Goal: Information Seeking & Learning: Learn about a topic

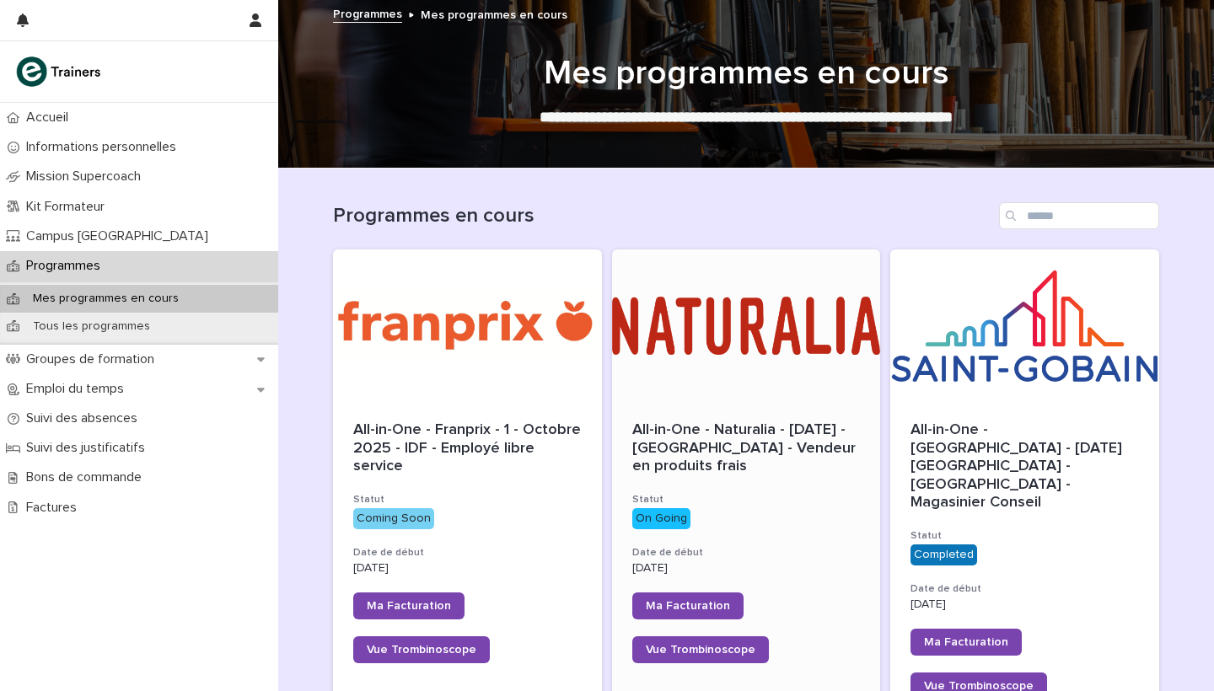
click at [707, 342] on div at bounding box center [746, 325] width 269 height 152
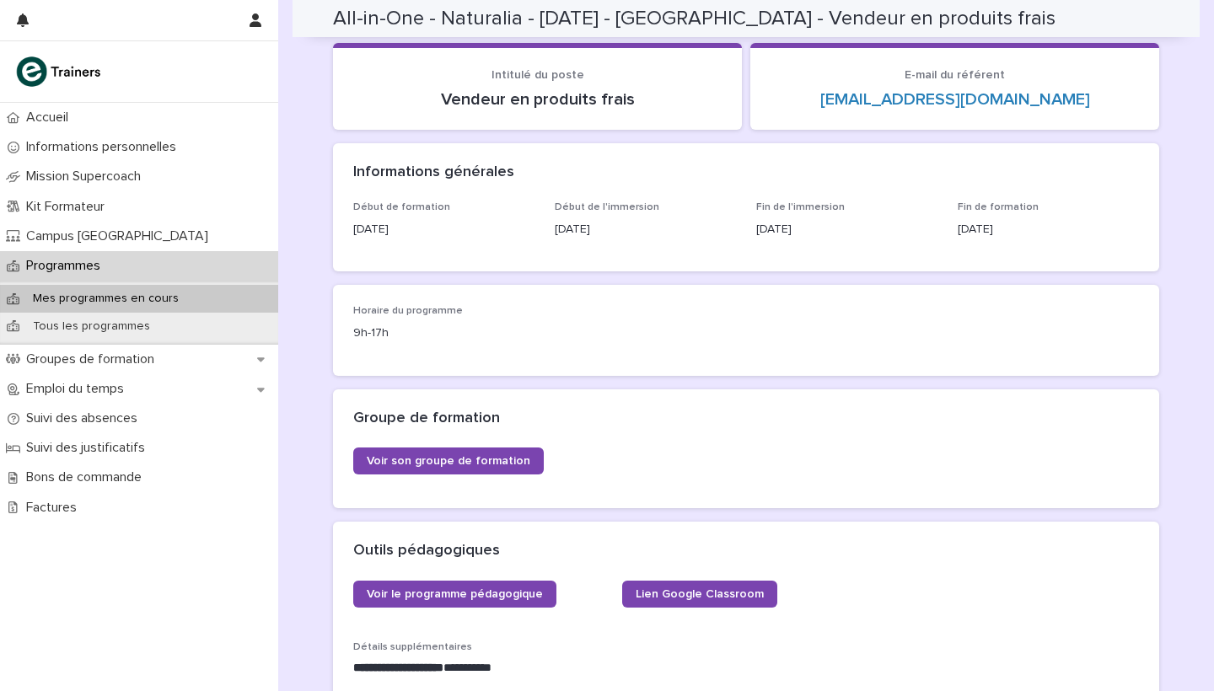
scroll to position [530, 0]
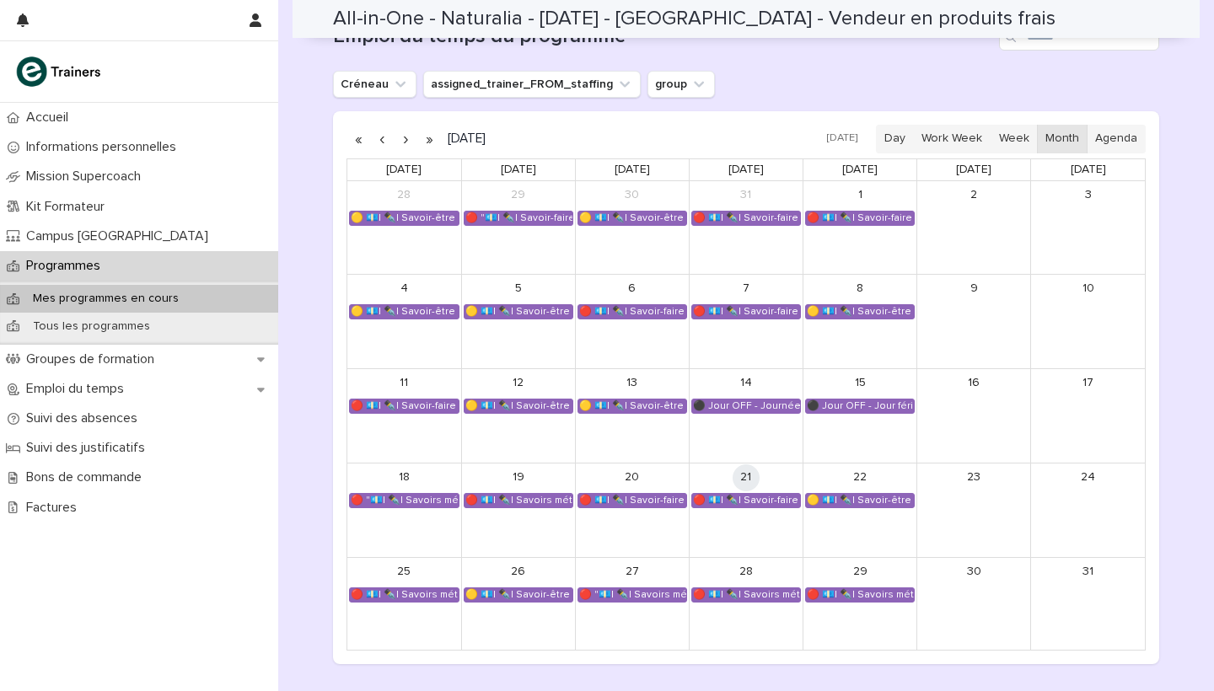
scroll to position [1017, 0]
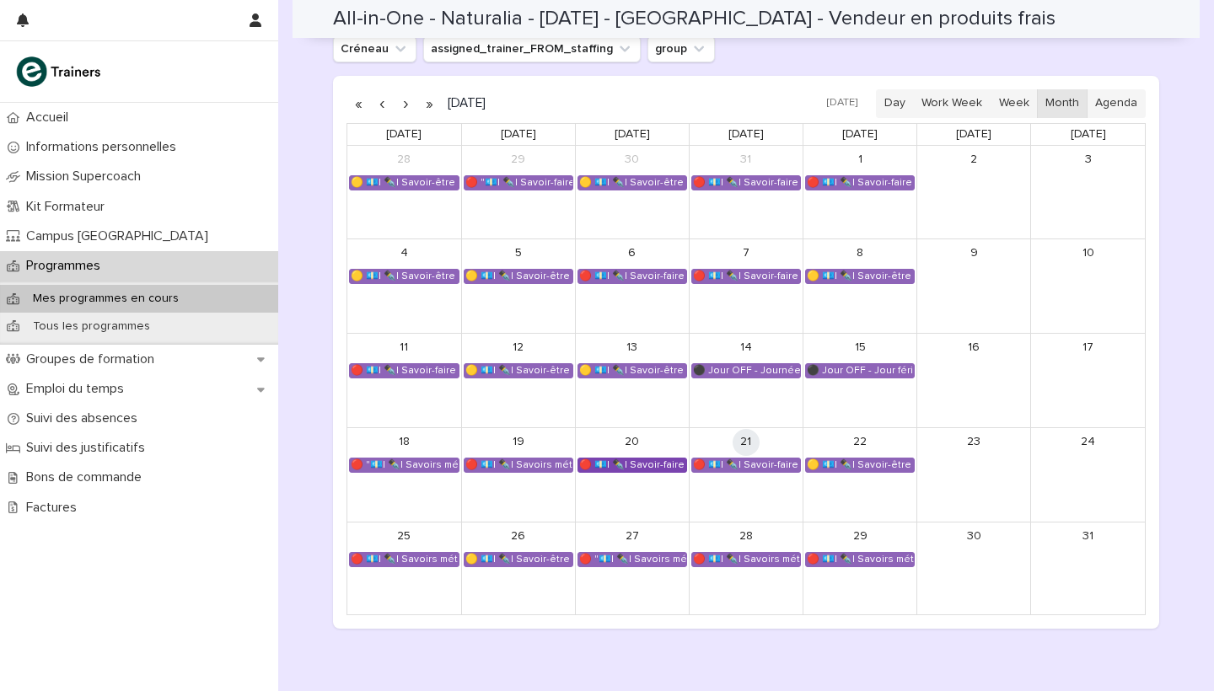
click at [630, 459] on div "🔴 💶| ✒️| Savoir-faire métier - Conduite de l’entretien de vente et conseil clie…" at bounding box center [632, 465] width 108 height 13
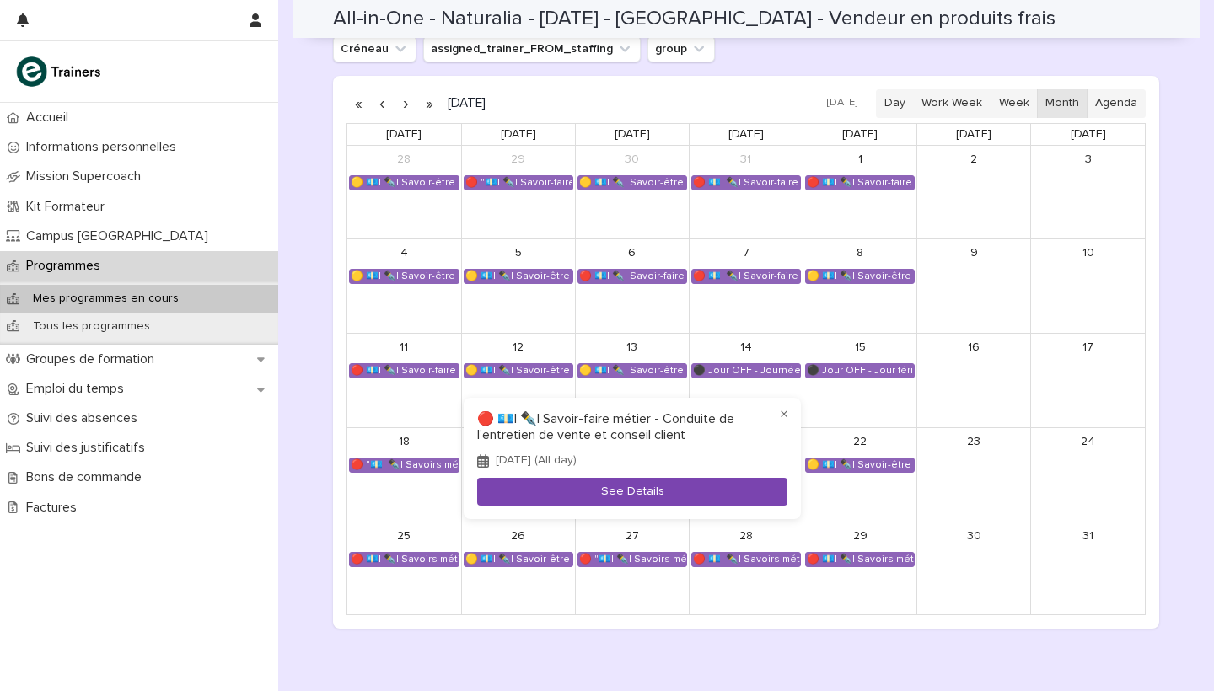
click at [641, 483] on button "See Details" at bounding box center [632, 492] width 310 height 28
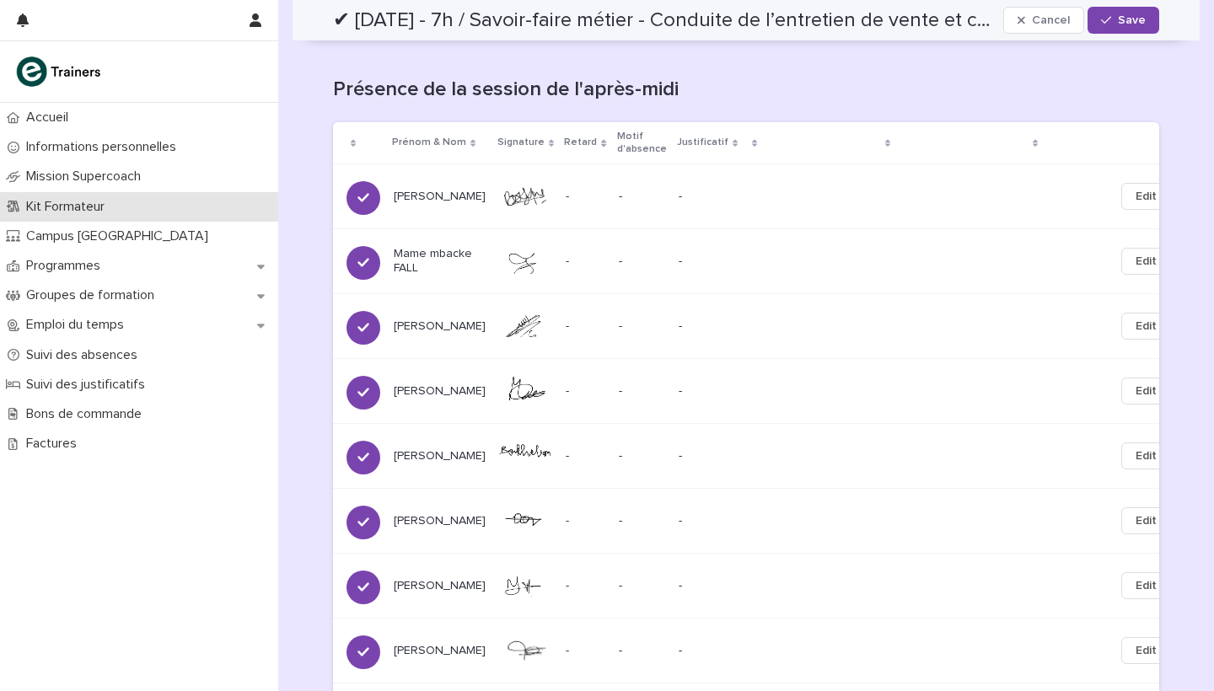
scroll to position [2333, 0]
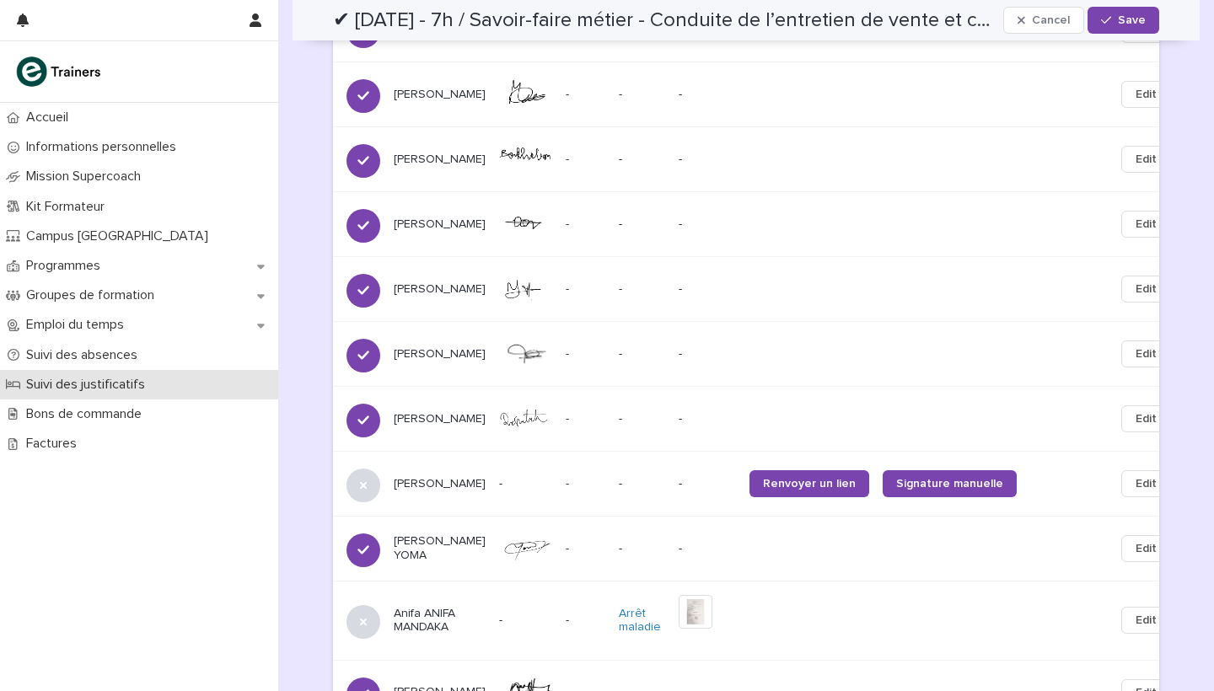
click at [103, 389] on p "Suivi des justificatifs" at bounding box center [88, 385] width 139 height 16
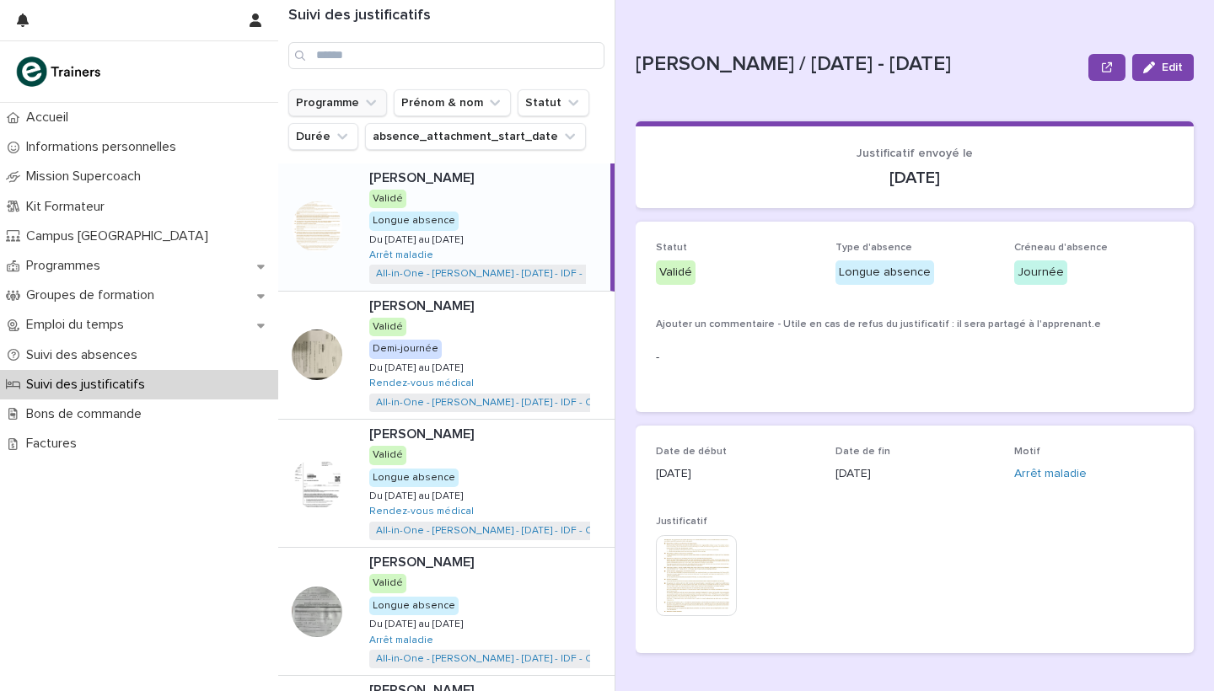
click at [373, 105] on icon "Programme" at bounding box center [370, 102] width 17 height 17
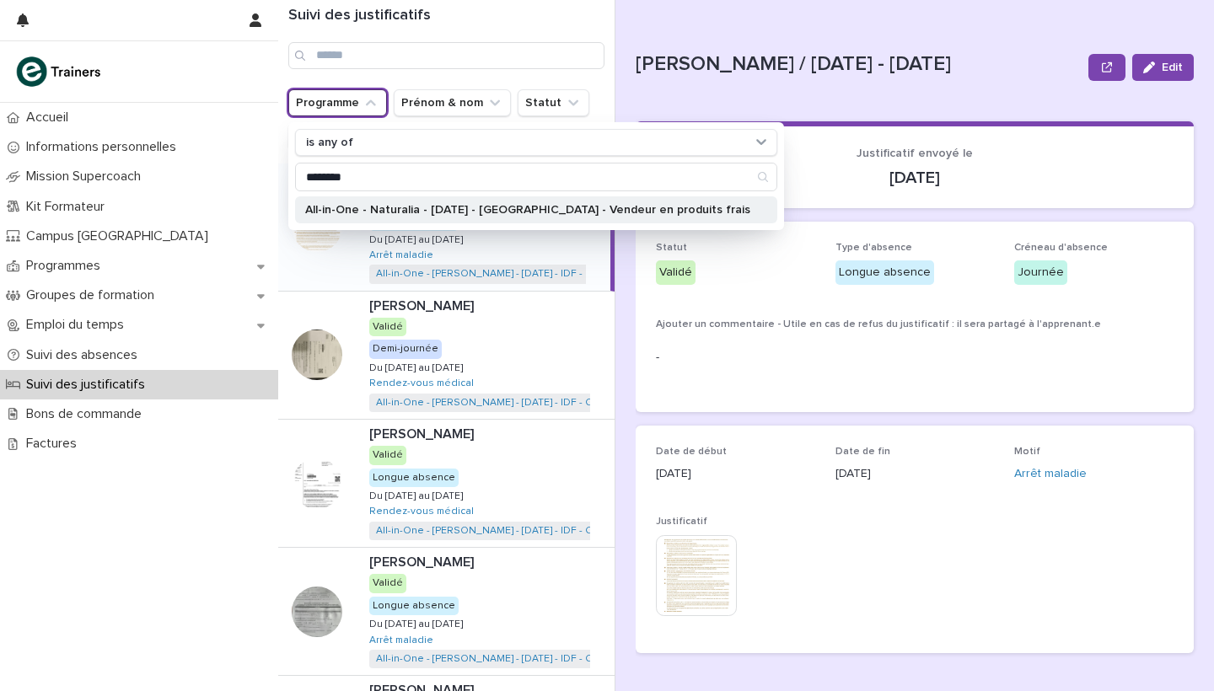
type input "********"
click at [545, 207] on p "All-in-One - Naturalia - [DATE] - [GEOGRAPHIC_DATA] - Vendeur en produits frais" at bounding box center [527, 210] width 445 height 12
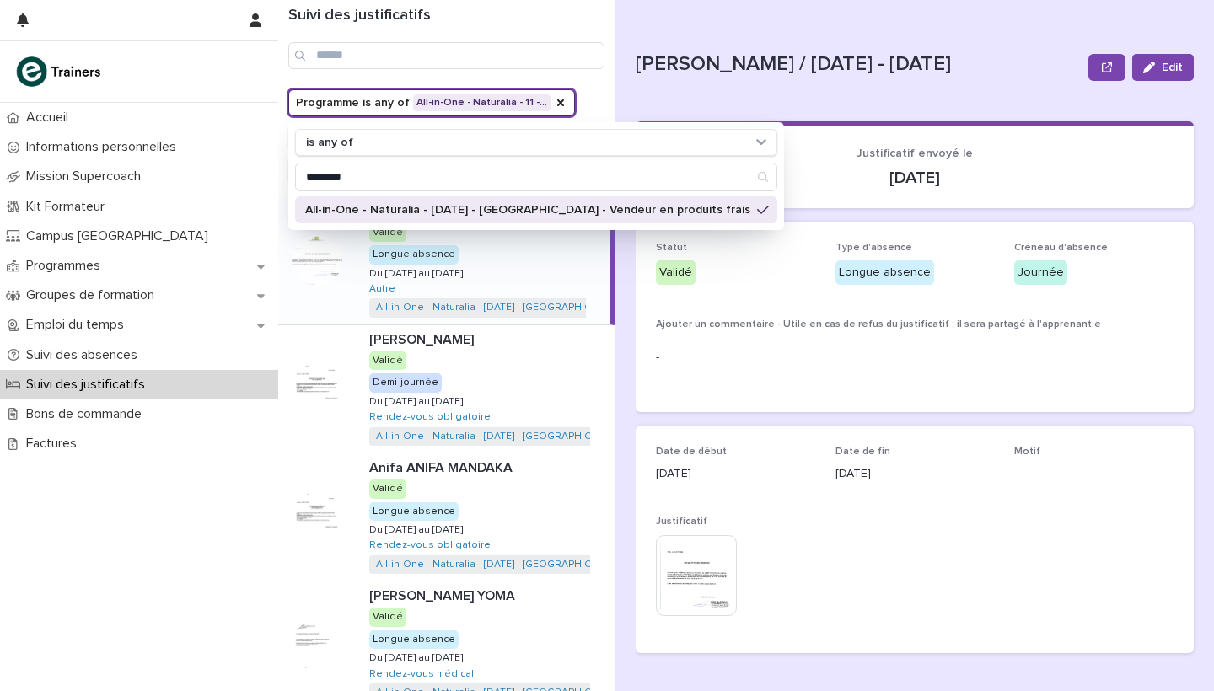
click at [599, 83] on div "Suivi des justificatifs" at bounding box center [446, 44] width 336 height 89
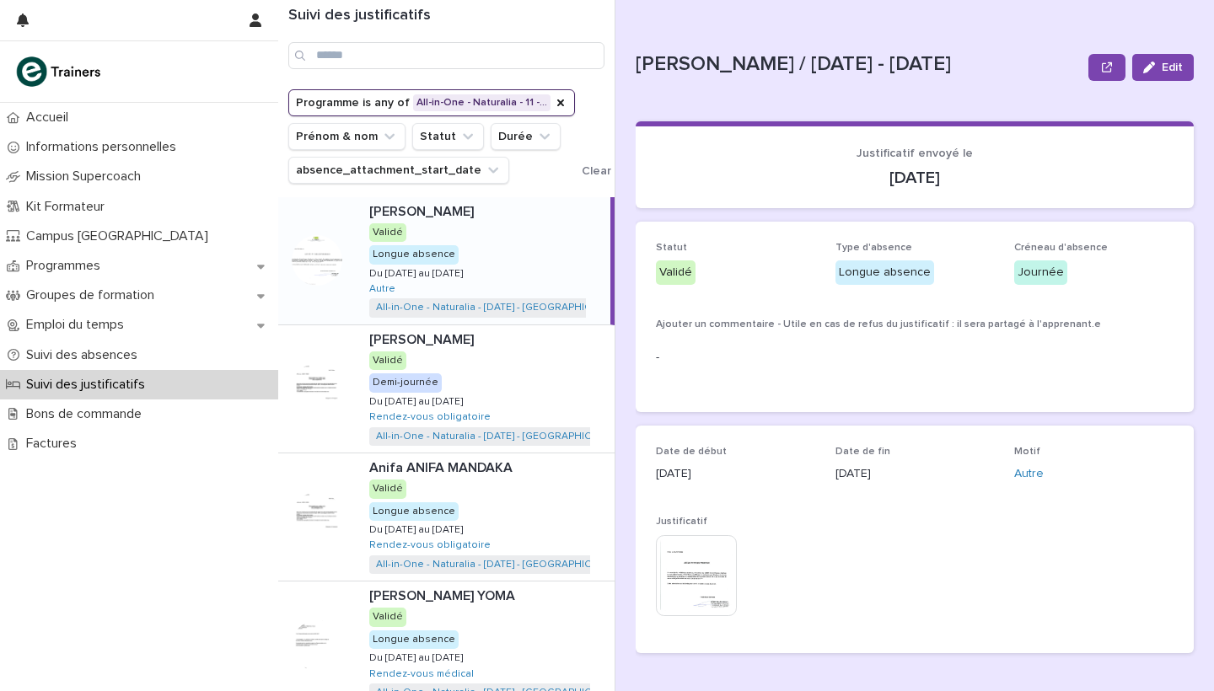
click at [587, 95] on div "Programme is any of All-in-One - Naturalia - 11 -… Prénom & nom Statut Durée ab…" at bounding box center [474, 136] width 373 height 94
click at [109, 354] on p "Suivi des absences" at bounding box center [84, 355] width 131 height 16
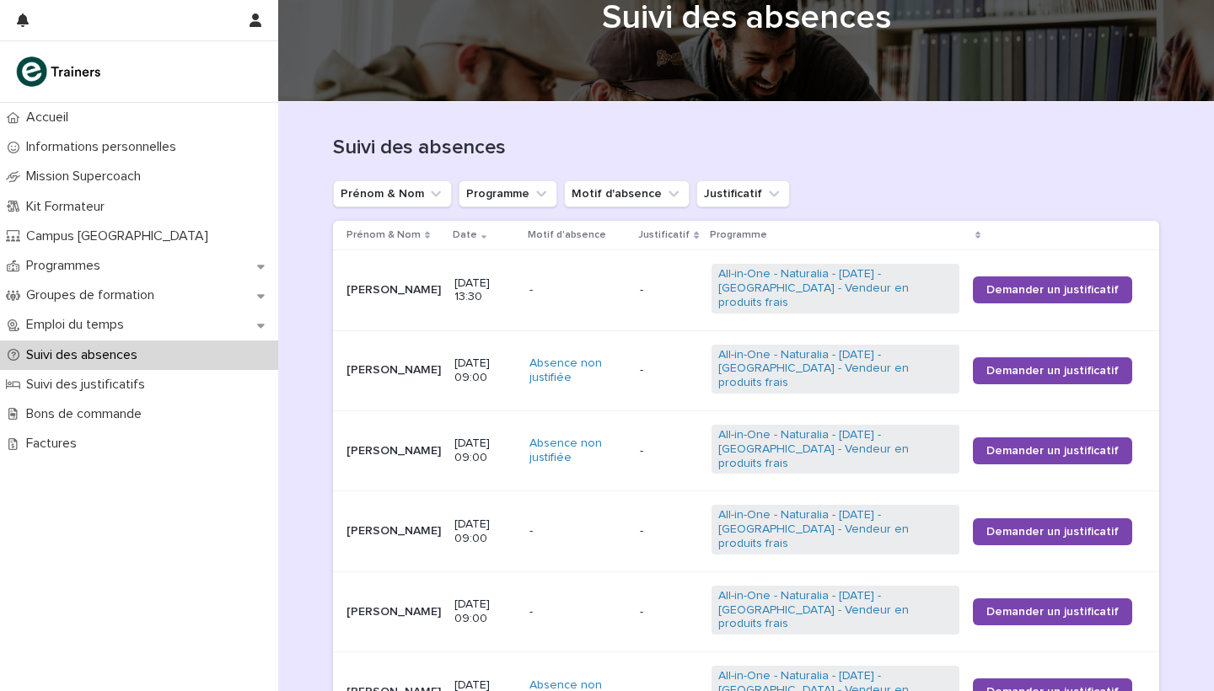
scroll to position [150, 0]
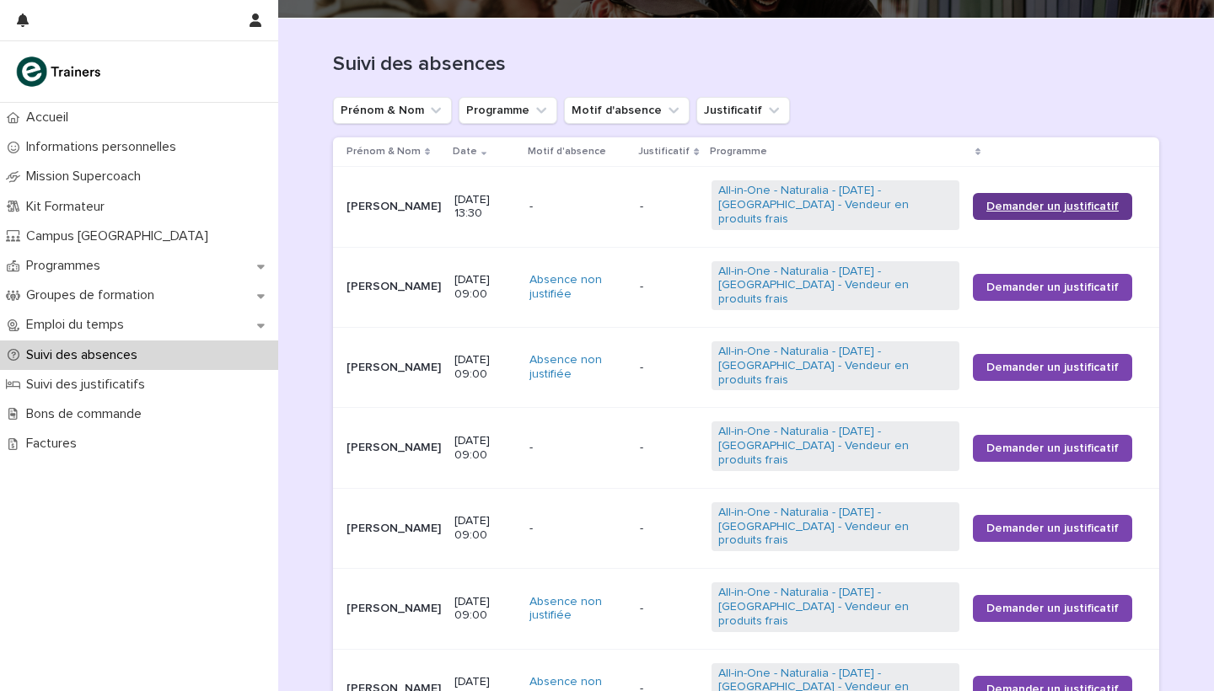
click at [1082, 207] on span "Demander un justificatif" at bounding box center [1052, 207] width 132 height 12
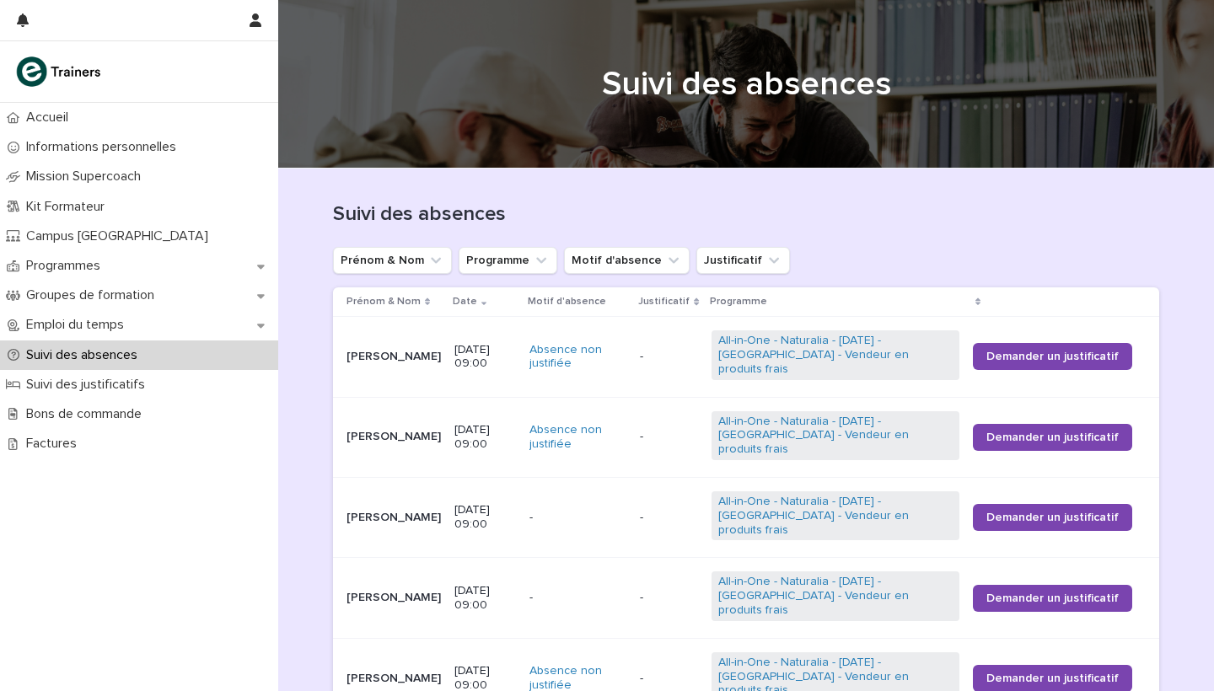
scroll to position [30, 0]
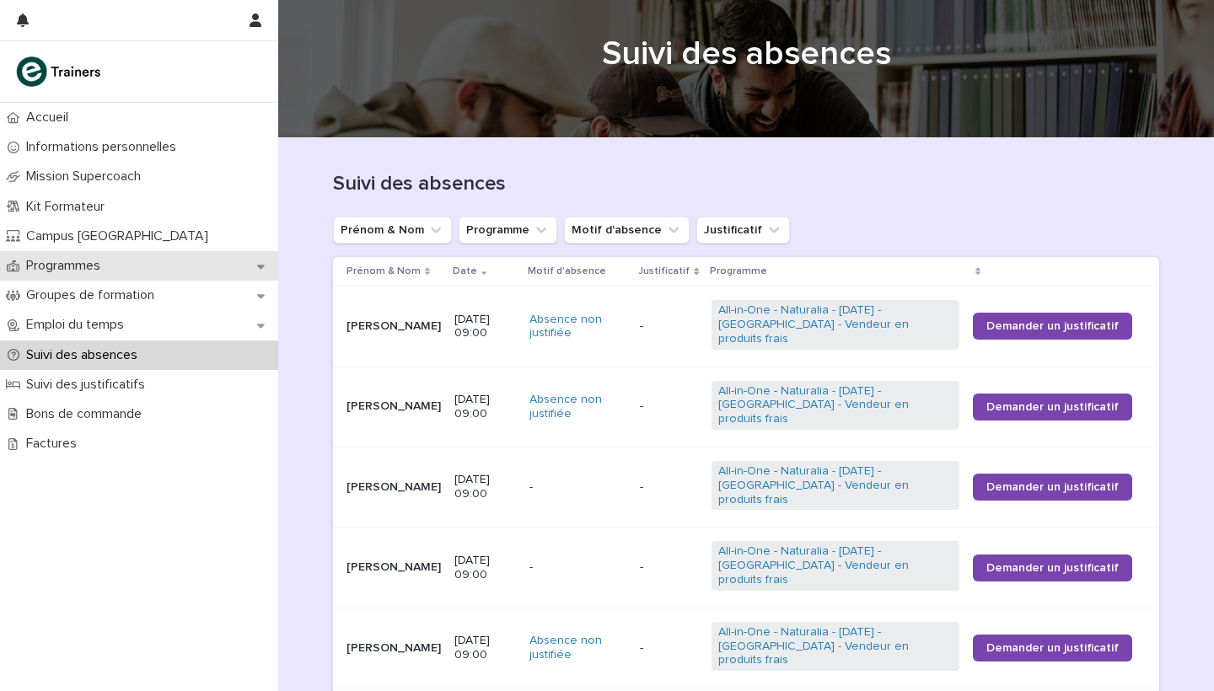
click at [81, 266] on p "Programmes" at bounding box center [66, 266] width 94 height 16
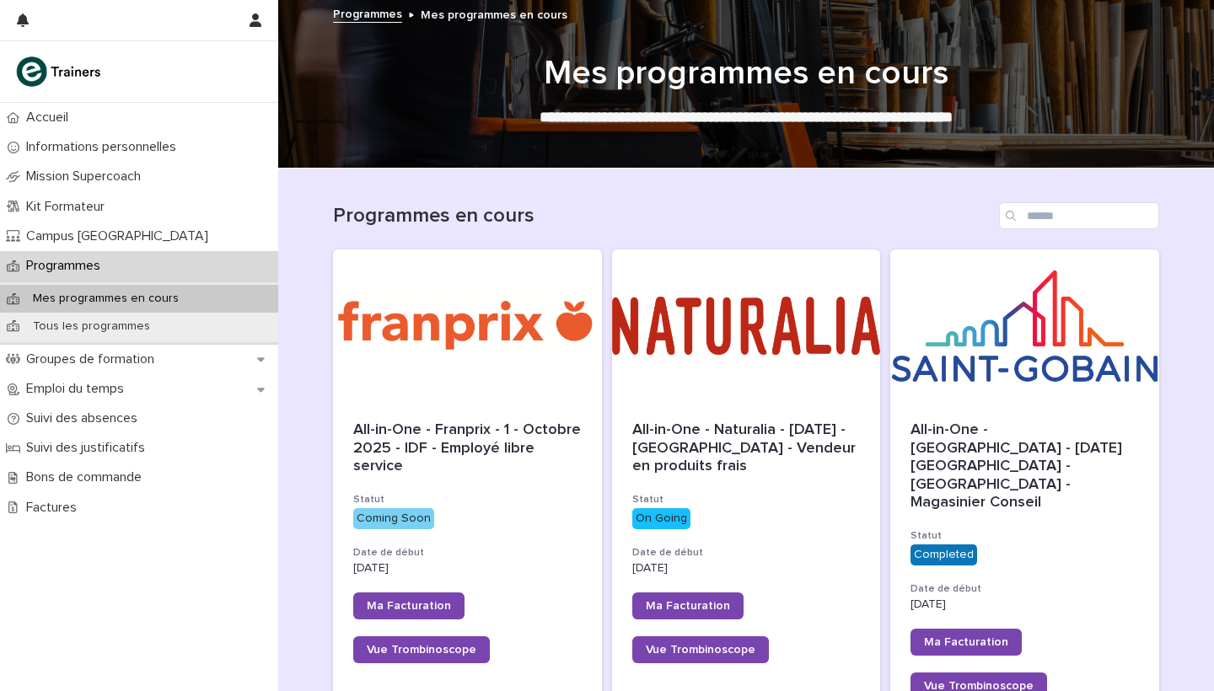
click at [730, 310] on div at bounding box center [746, 325] width 269 height 152
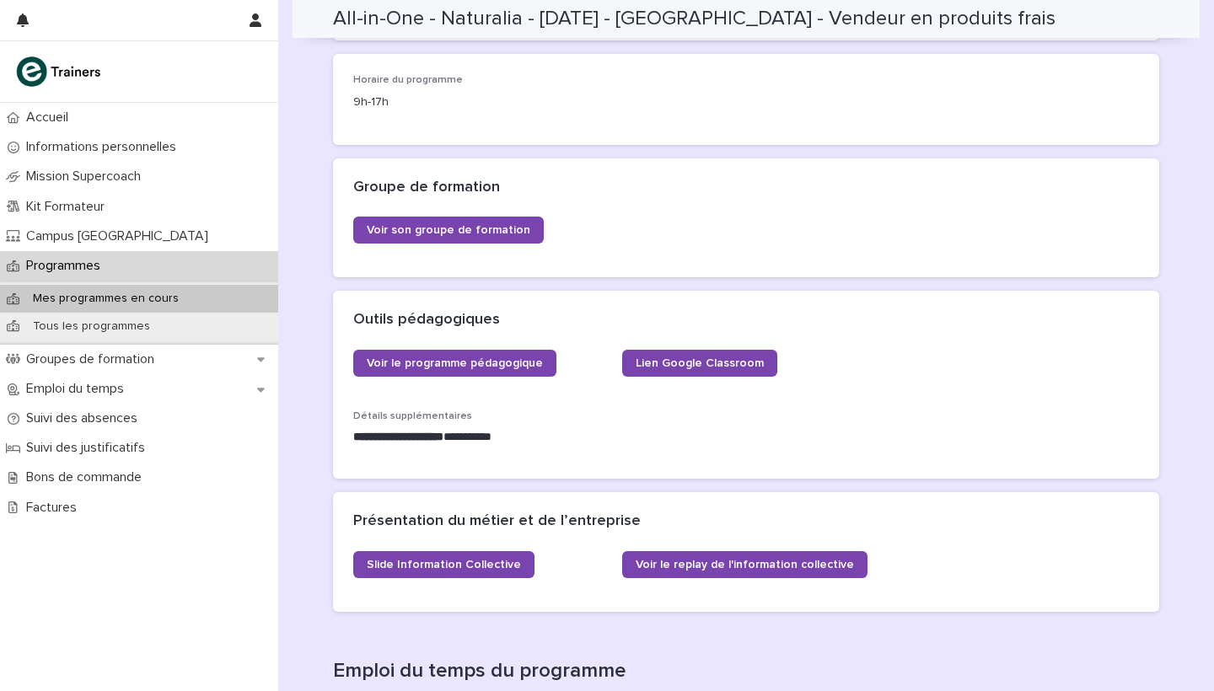
scroll to position [365, 0]
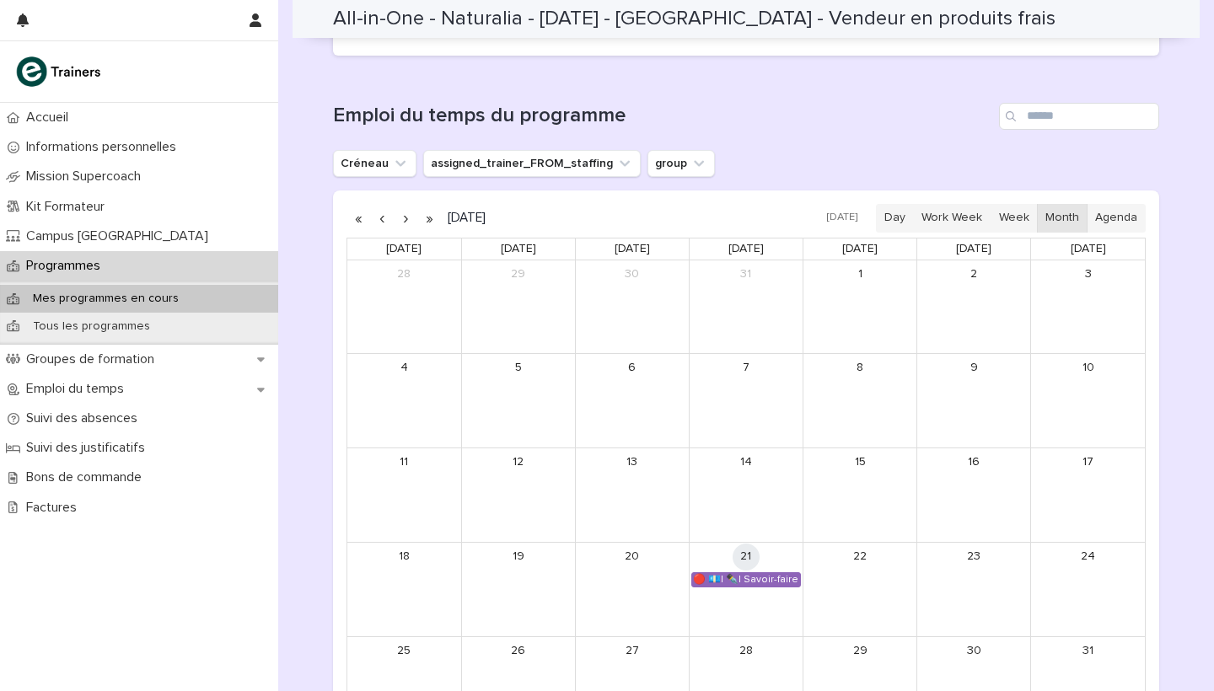
scroll to position [919, 0]
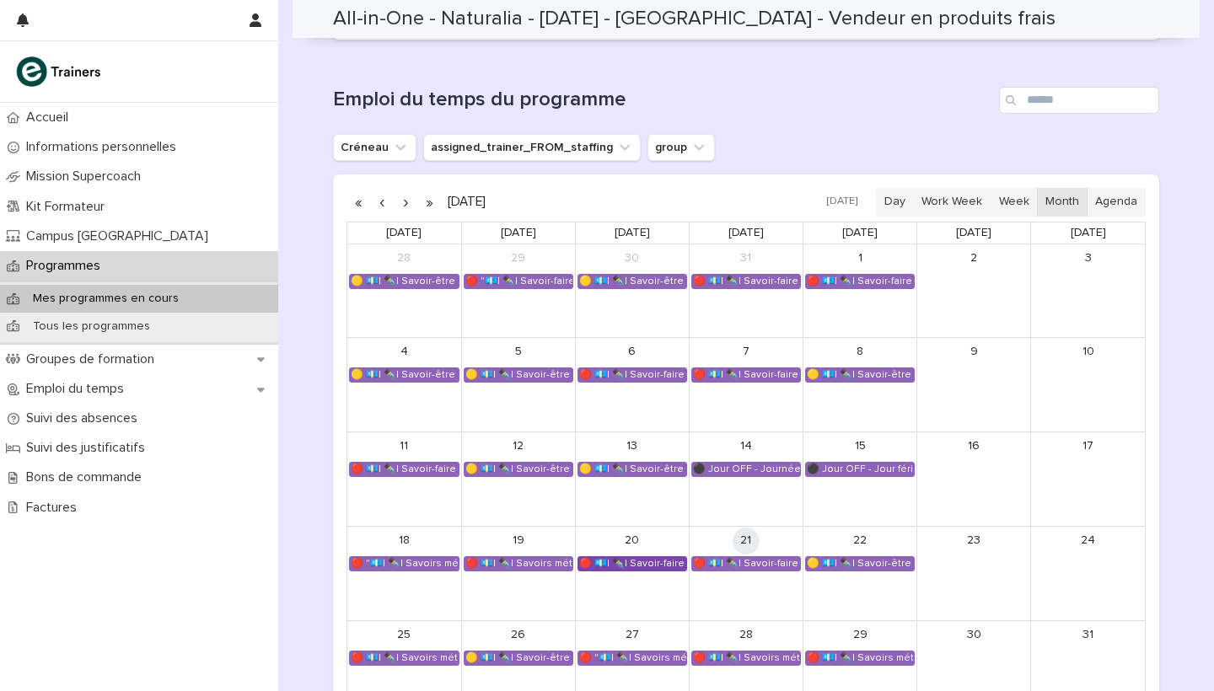
click at [616, 557] on div "🔴 💶| ✒️| Savoir-faire métier - Conduite de l’entretien de vente et conseil clie…" at bounding box center [632, 563] width 108 height 13
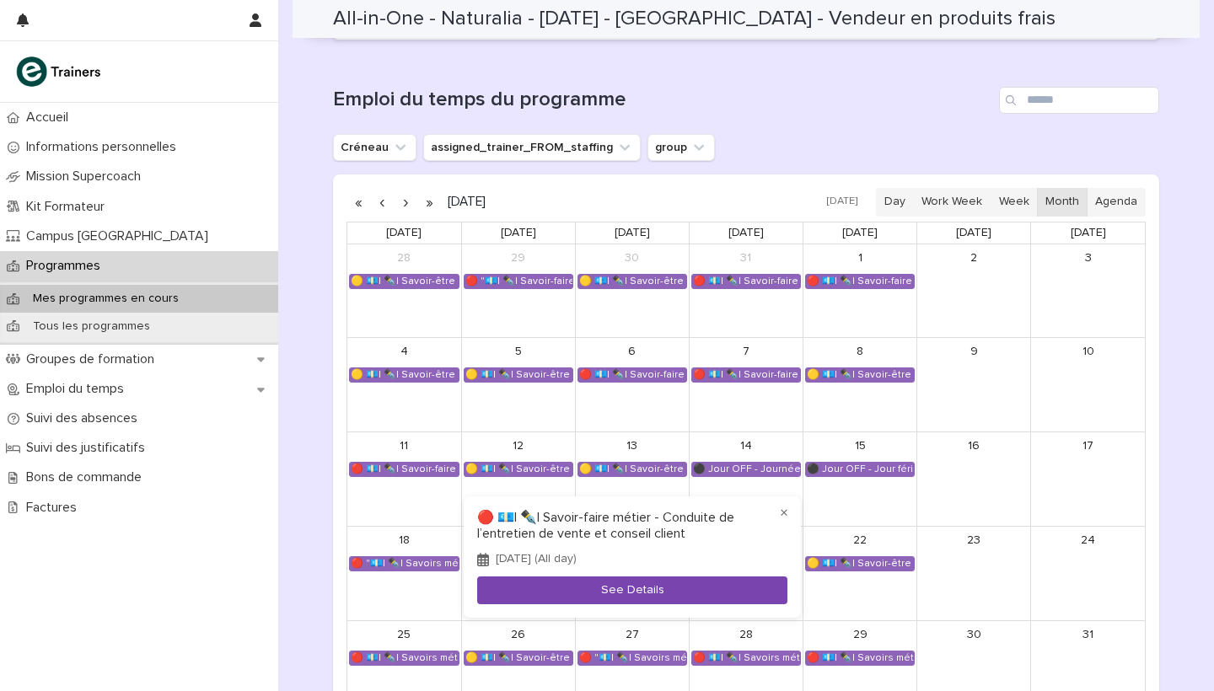
click at [647, 591] on button "See Details" at bounding box center [632, 590] width 310 height 28
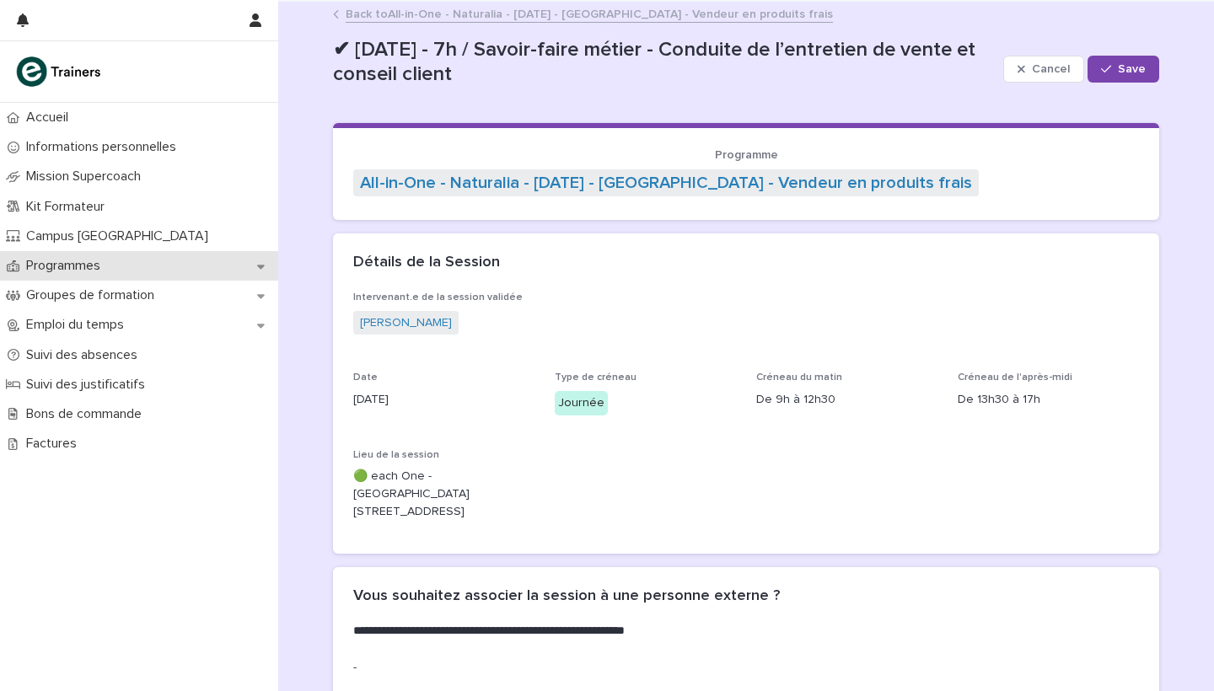
click at [64, 260] on p "Programmes" at bounding box center [66, 266] width 94 height 16
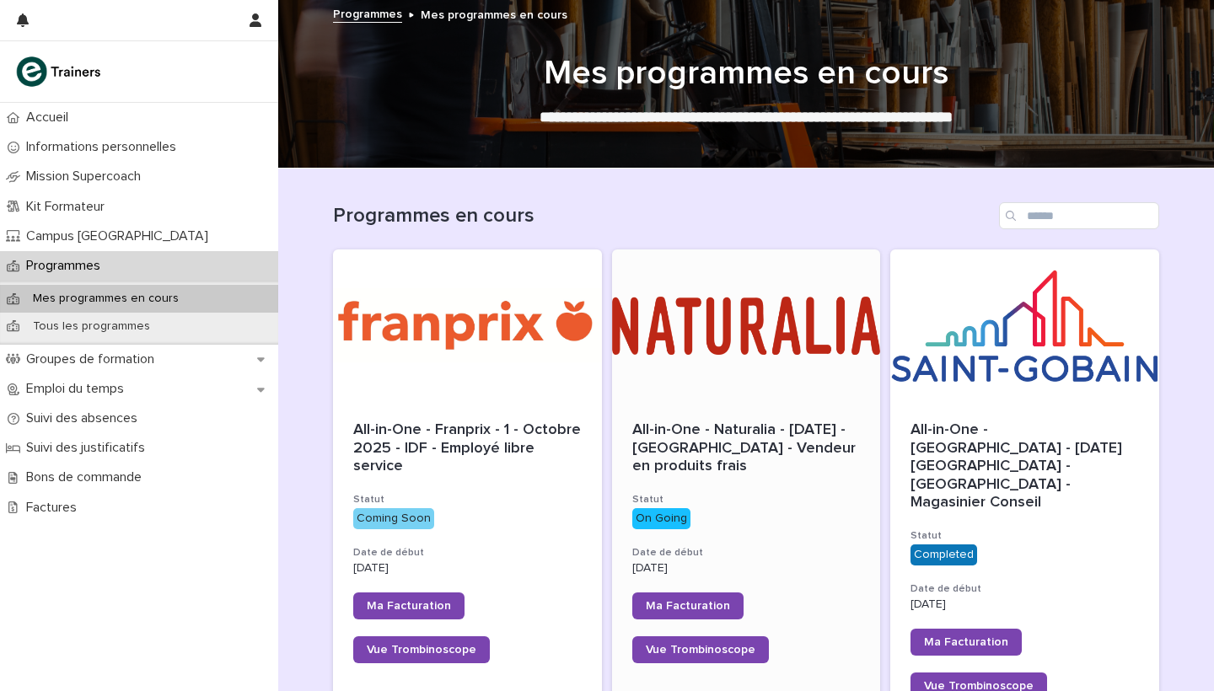
click at [713, 306] on div at bounding box center [746, 325] width 269 height 152
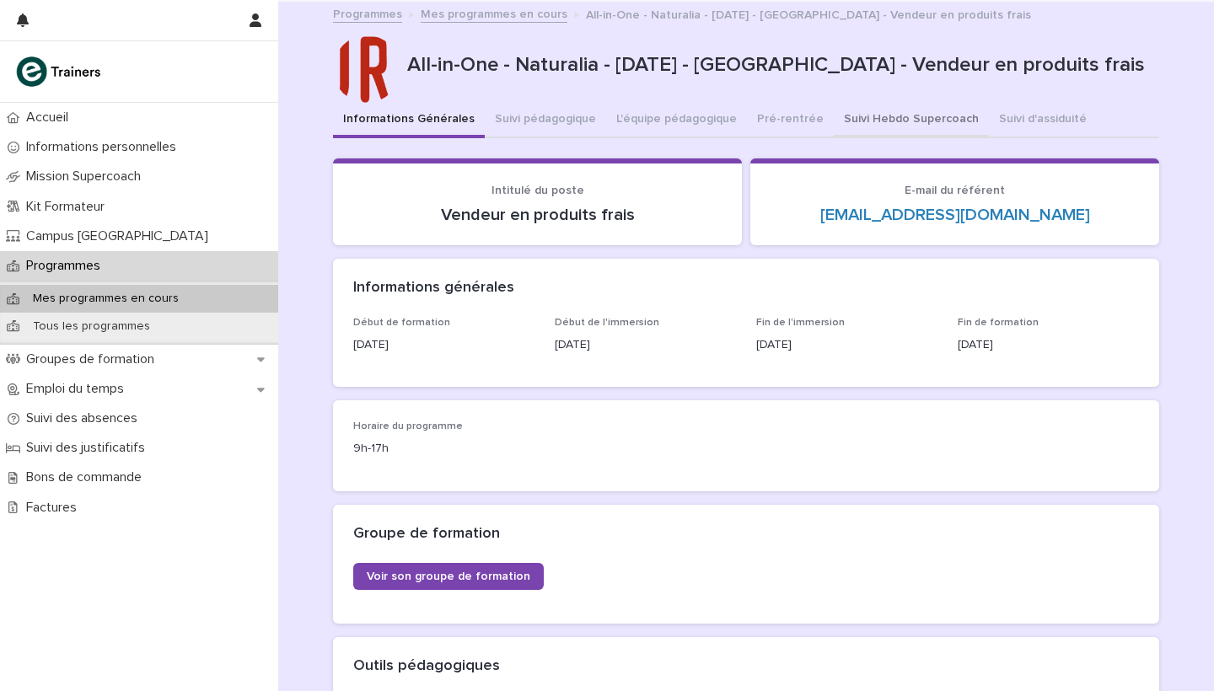
click at [867, 115] on button "Suivi Hebdo Supercoach" at bounding box center [911, 120] width 155 height 35
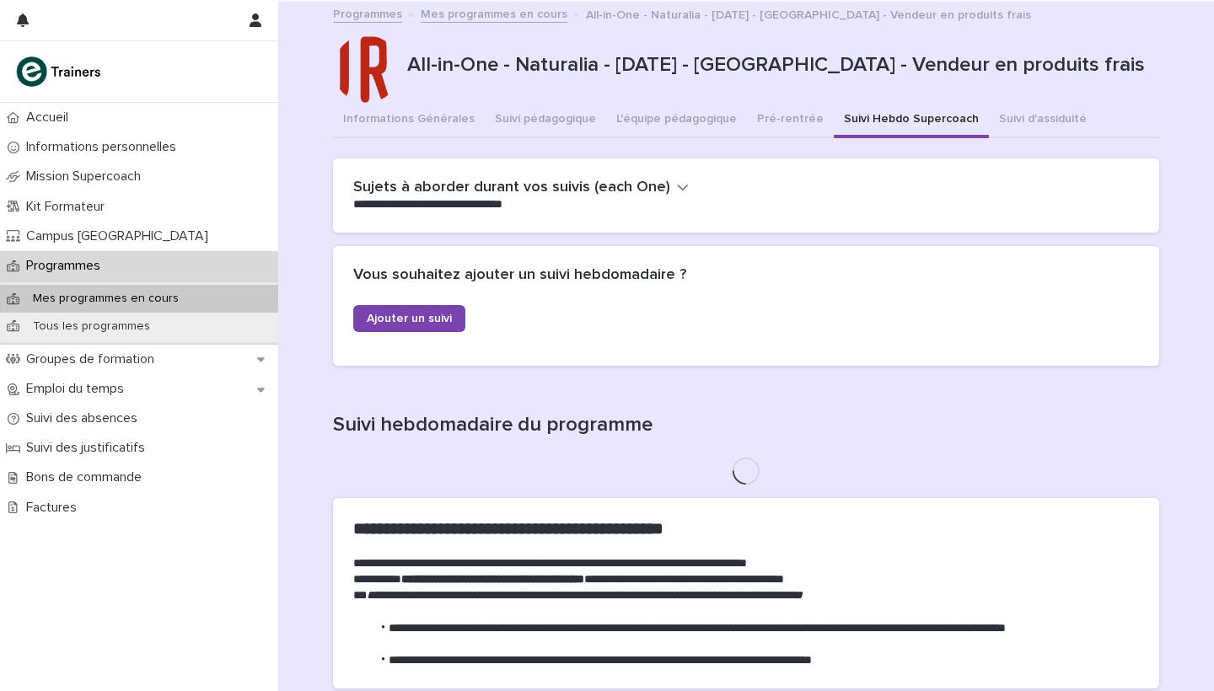
scroll to position [82, 0]
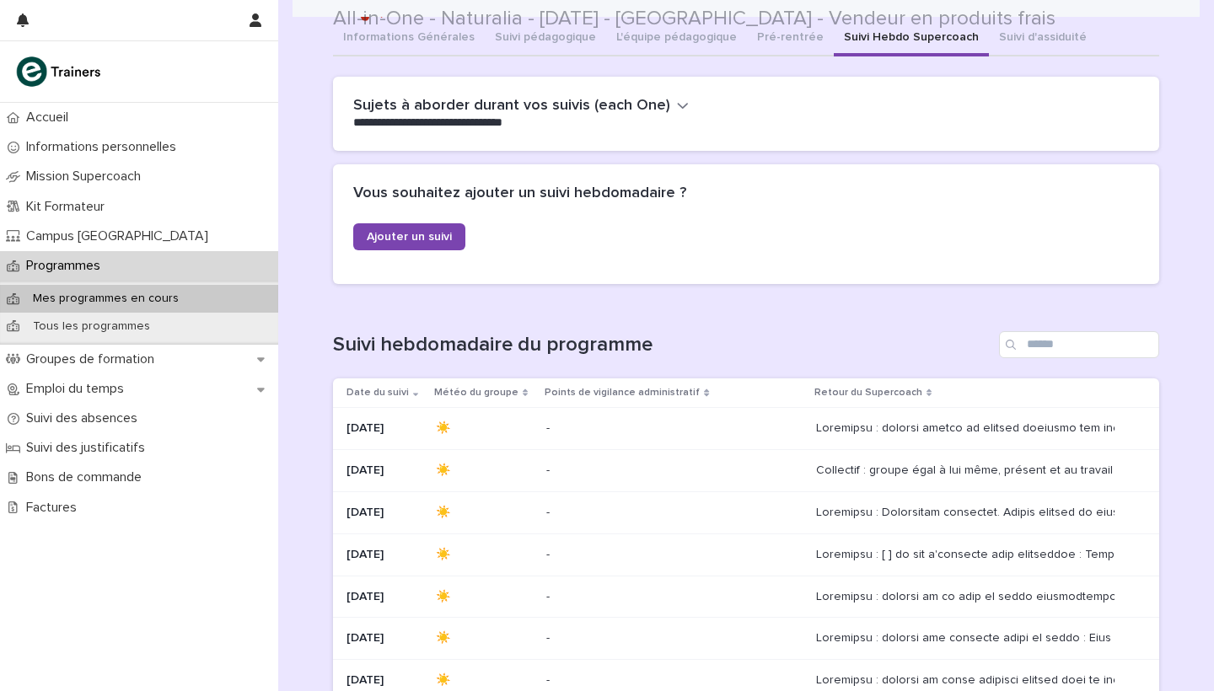
click at [710, 415] on div "- -" at bounding box center [673, 429] width 255 height 28
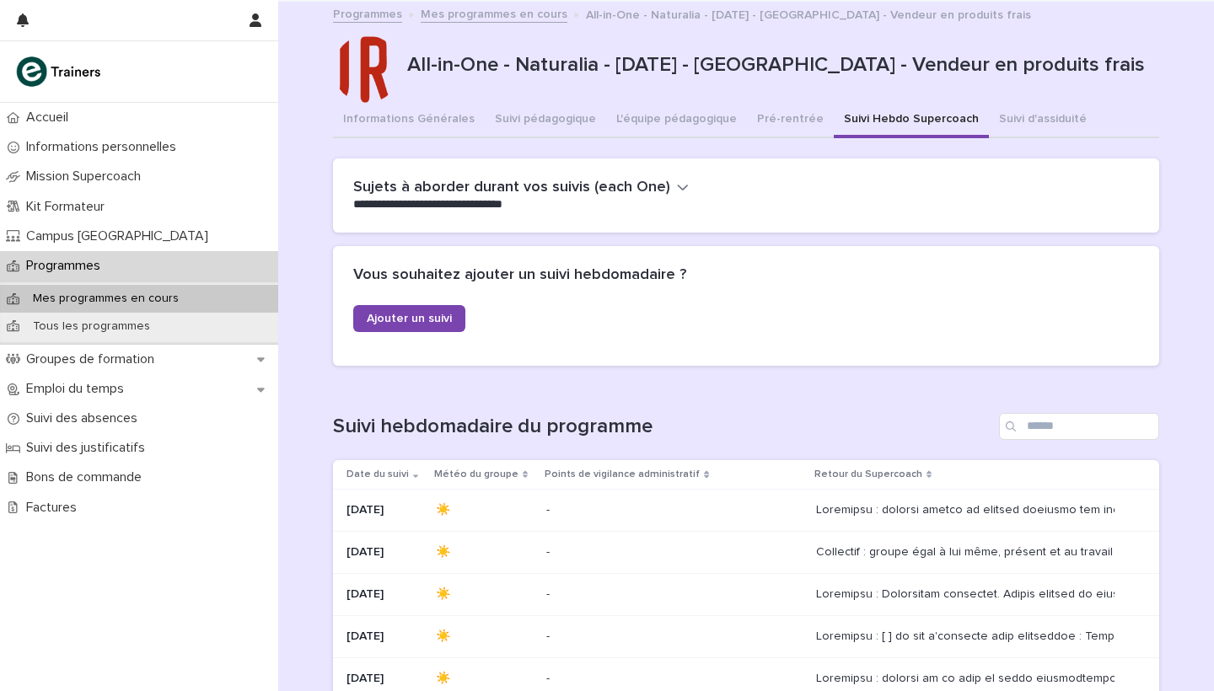
click at [737, 56] on p "All-in-One - Naturalia - [DATE] - [GEOGRAPHIC_DATA] - Vendeur en produits frais" at bounding box center [779, 65] width 745 height 24
click at [770, 56] on p "All-in-One - Naturalia - [DATE] - [GEOGRAPHIC_DATA] - Vendeur en produits frais" at bounding box center [779, 65] width 745 height 24
click at [726, 69] on p "All-in-One - Naturalia - [DATE] - [GEOGRAPHIC_DATA] - Vendeur en produits frais" at bounding box center [779, 65] width 745 height 24
click at [775, 69] on p "All-in-One - Naturalia - [DATE] - [GEOGRAPHIC_DATA] - Vendeur en produits frais" at bounding box center [779, 65] width 745 height 24
click at [716, 72] on p "All-in-One - Naturalia - [DATE] - [GEOGRAPHIC_DATA] - Vendeur en produits frais" at bounding box center [779, 65] width 745 height 24
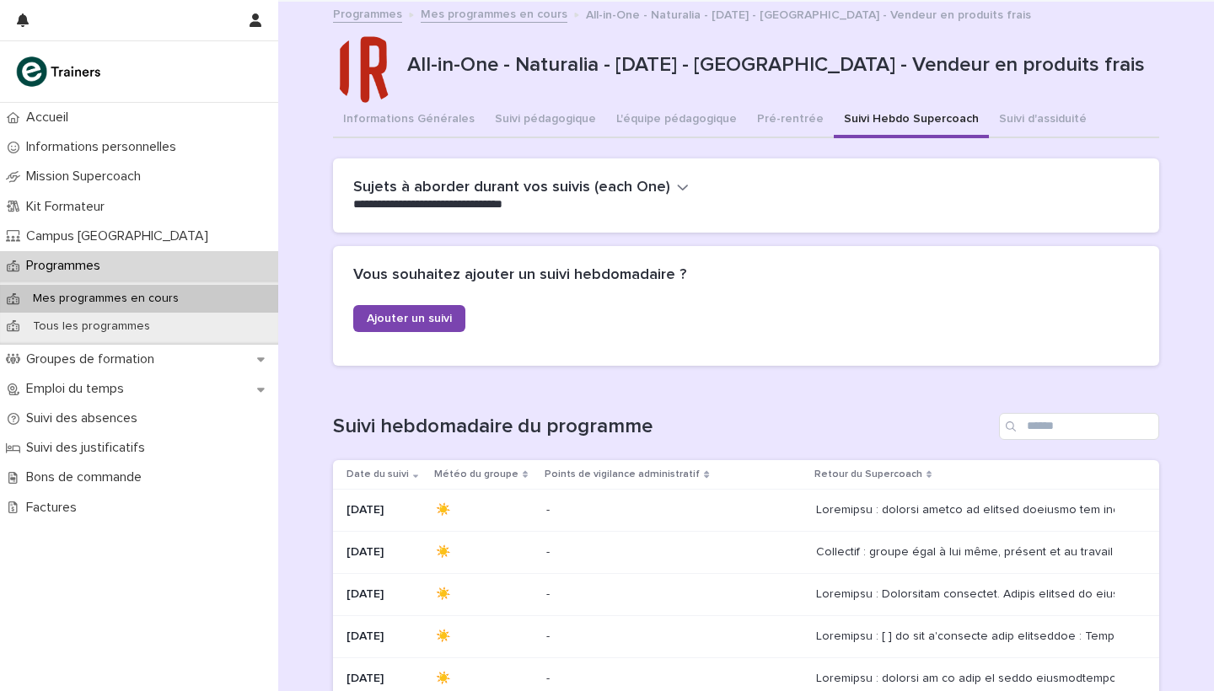
click at [748, 72] on p "All-in-One - Naturalia - [DATE] - [GEOGRAPHIC_DATA] - Vendeur en produits frais" at bounding box center [779, 65] width 745 height 24
click at [705, 68] on p "All-in-One - Naturalia - [DATE] - [GEOGRAPHIC_DATA] - Vendeur en produits frais" at bounding box center [779, 65] width 745 height 24
click at [708, 68] on p "All-in-One - Naturalia - [DATE] - [GEOGRAPHIC_DATA] - Vendeur en produits frais" at bounding box center [779, 65] width 745 height 24
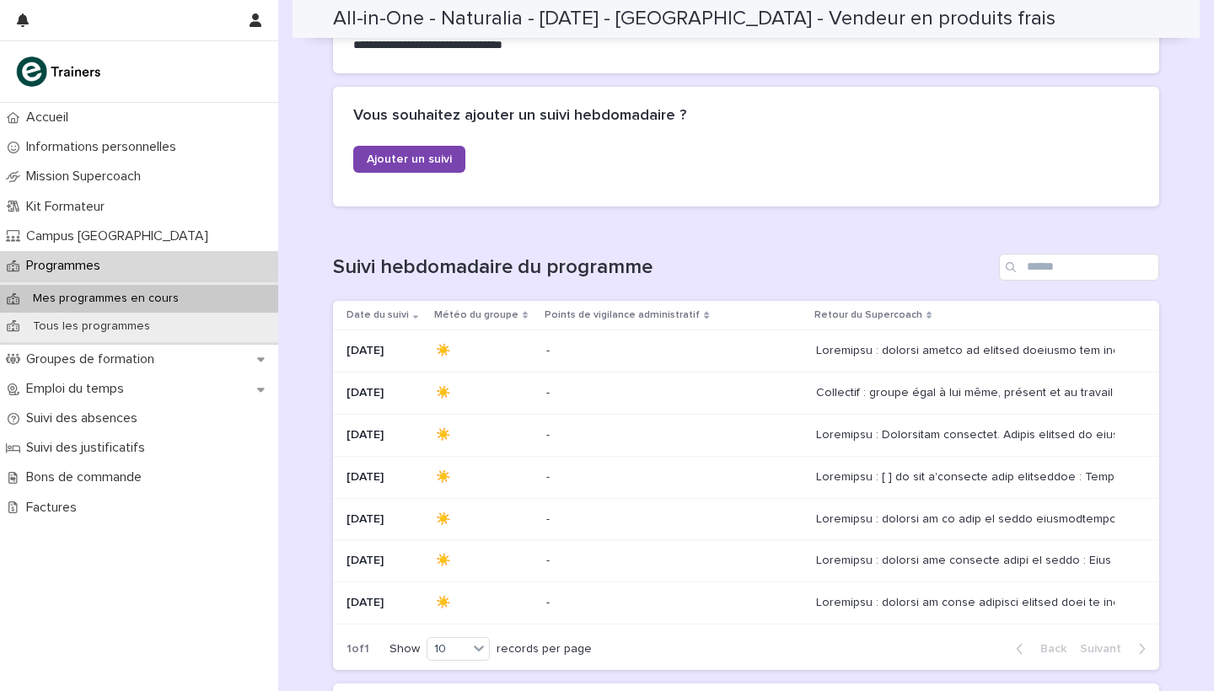
click at [586, 383] on div "- -" at bounding box center [673, 393] width 255 height 28
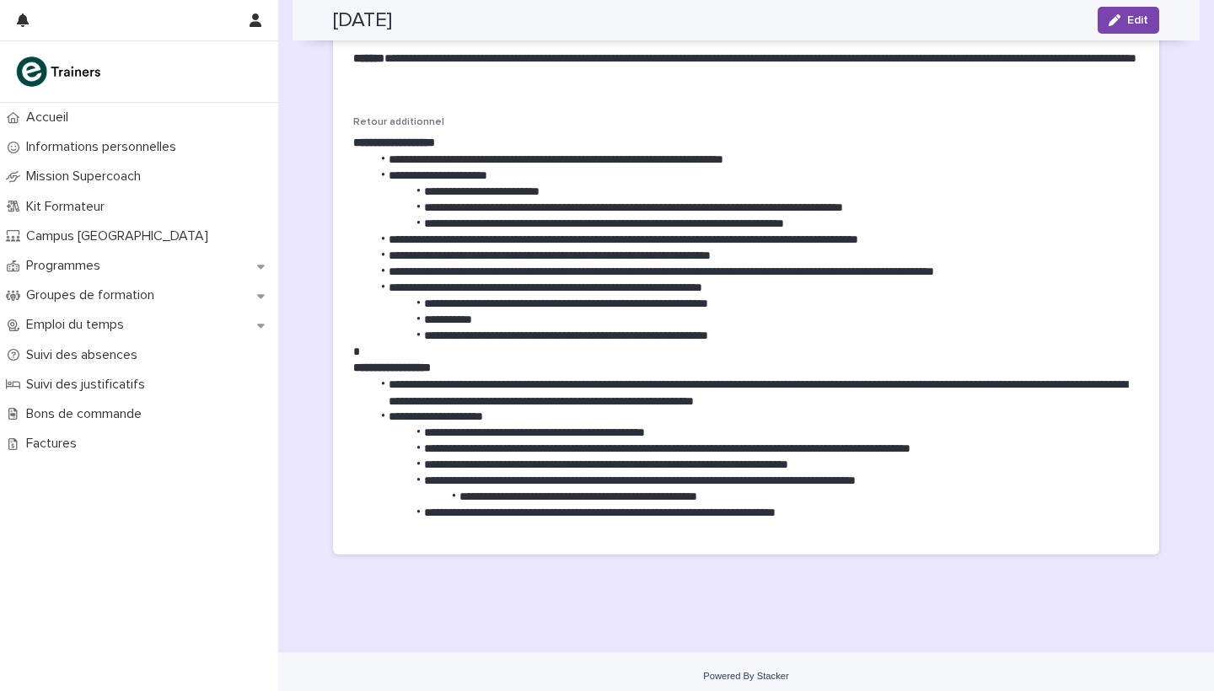
scroll to position [383, 0]
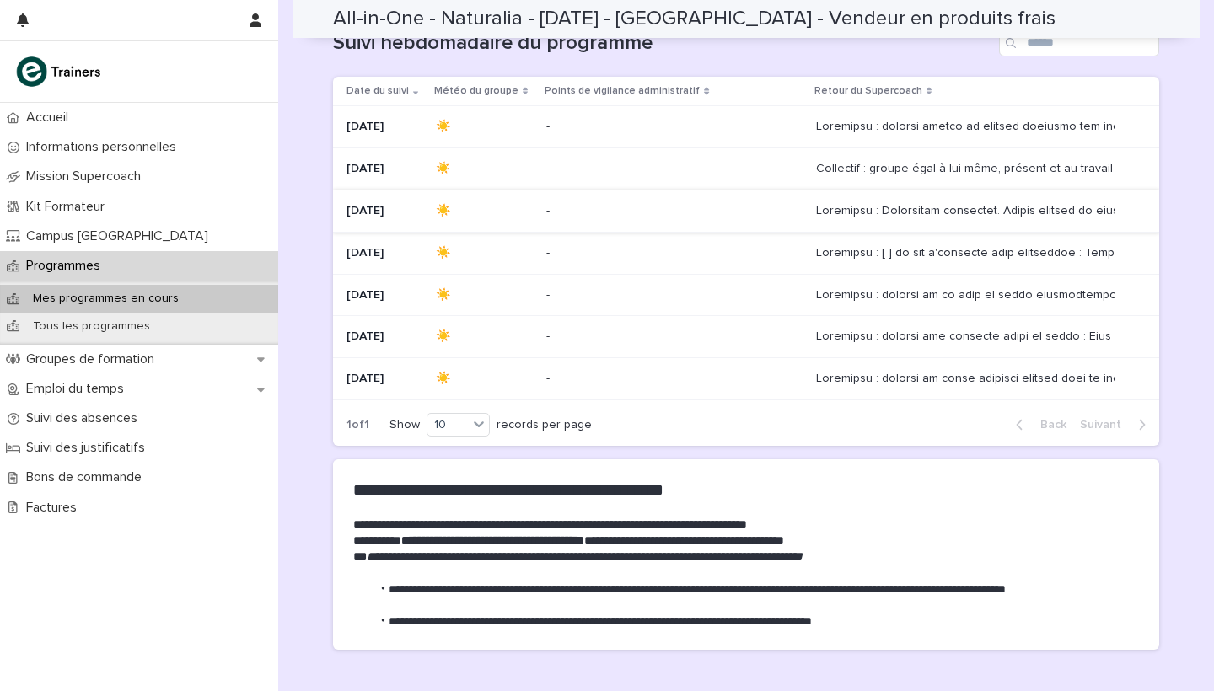
scroll to position [184, 0]
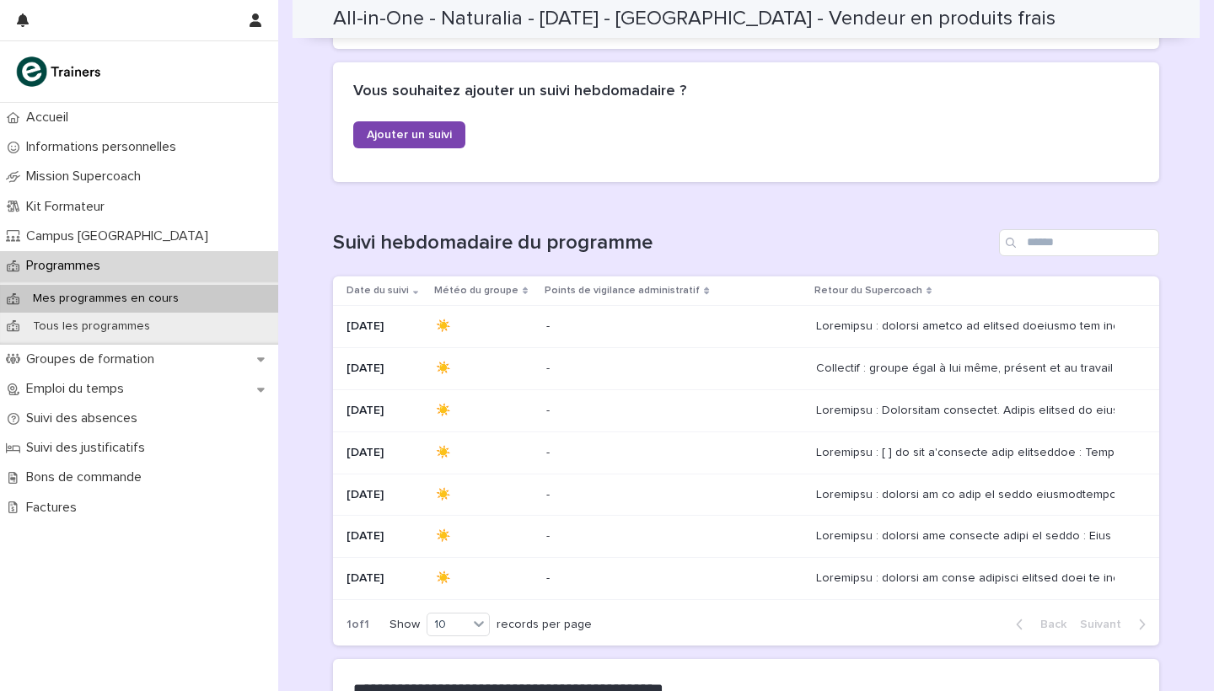
click at [509, 400] on div "☀️" at bounding box center [484, 409] width 97 height 18
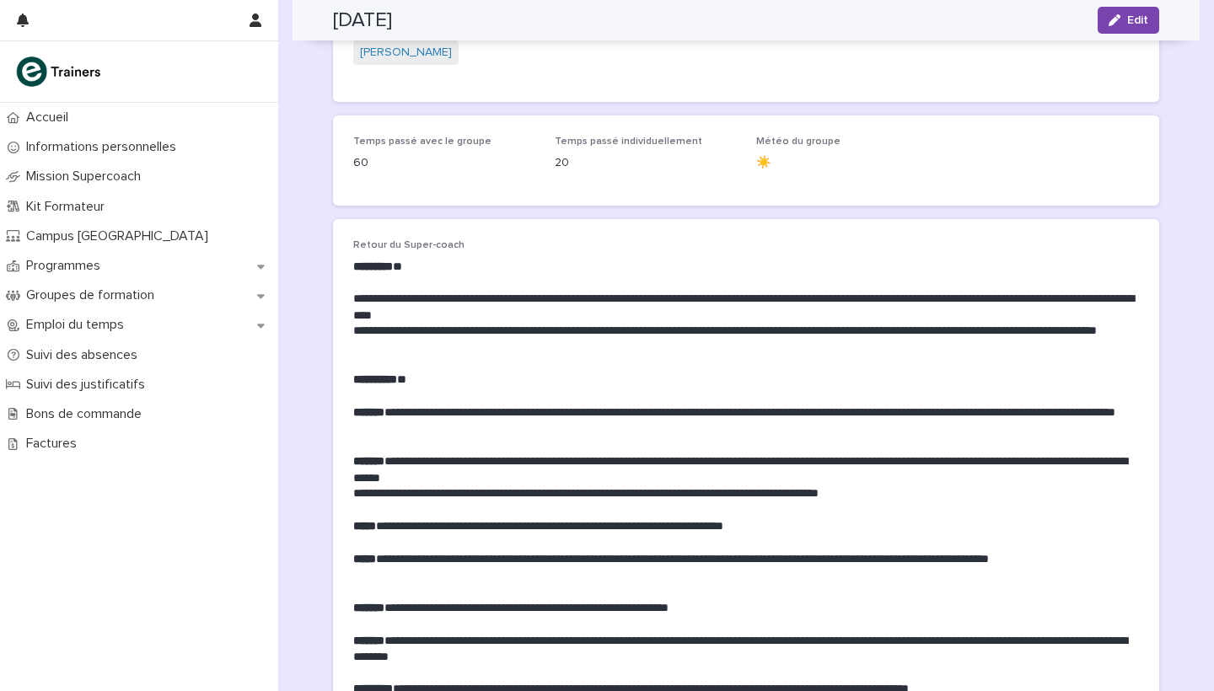
scroll to position [115, 0]
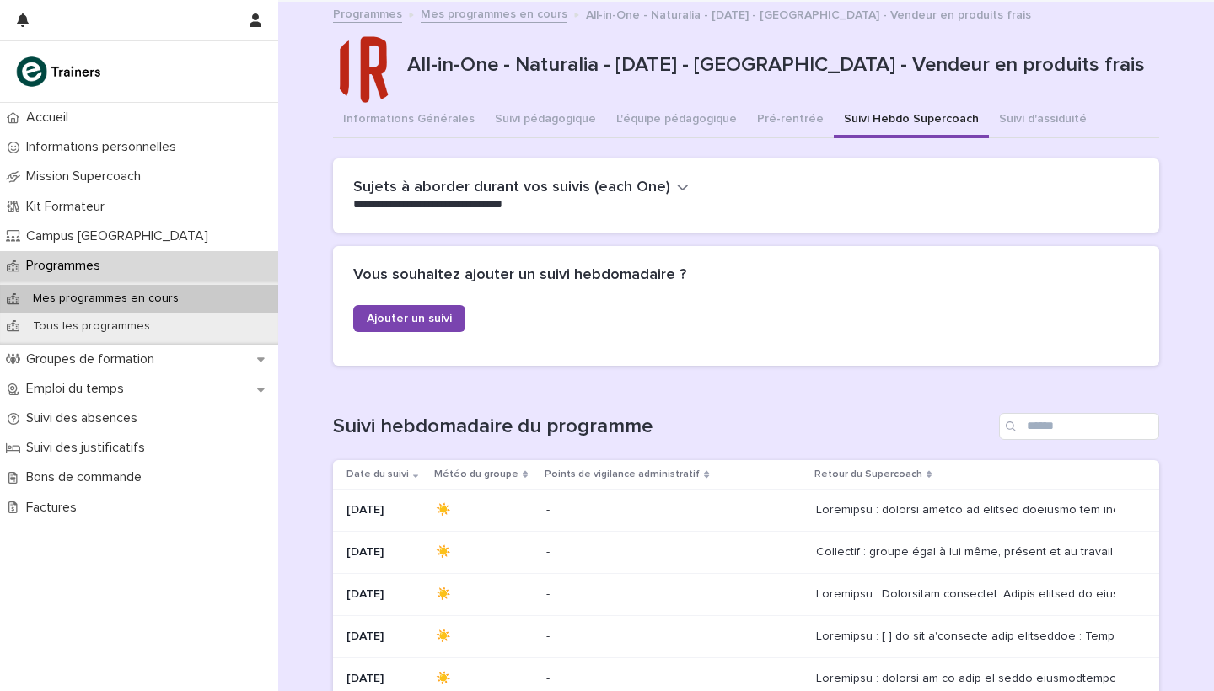
click at [373, 18] on link "Programmes" at bounding box center [367, 12] width 69 height 19
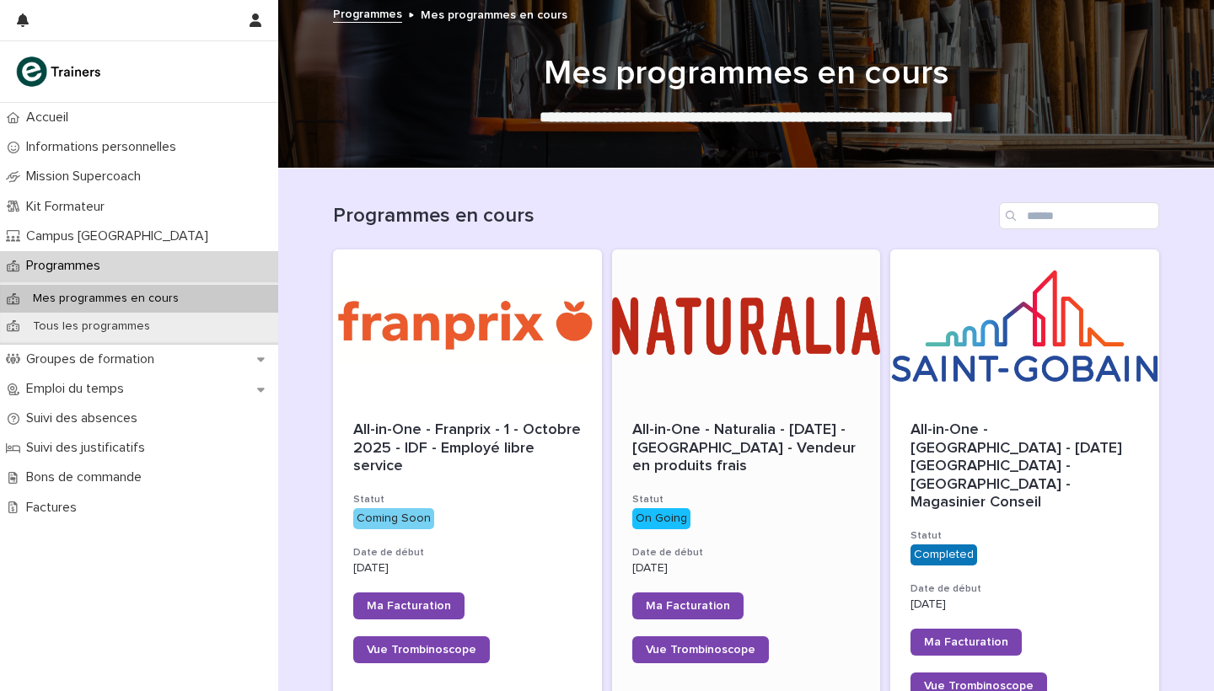
click at [778, 336] on div at bounding box center [746, 325] width 269 height 152
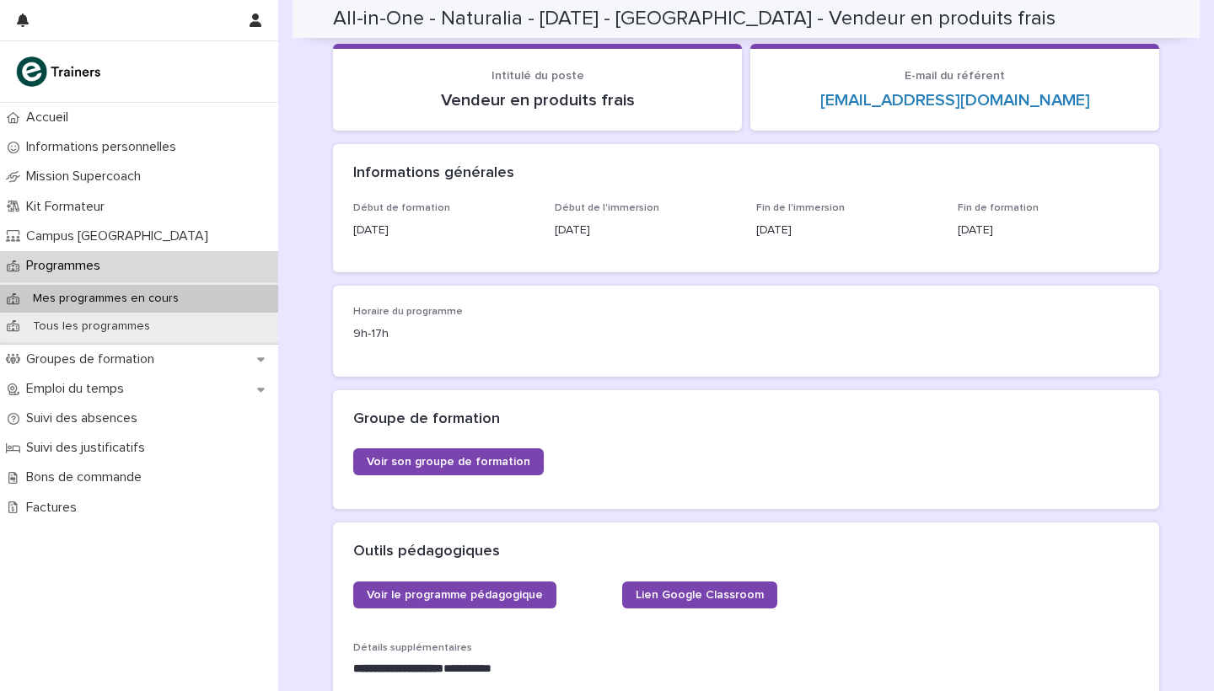
scroll to position [114, 0]
click at [701, 231] on p "[DATE]" at bounding box center [645, 232] width 181 height 18
click at [717, 254] on div "Début de formation [DATE] Début de l'immersion [DATE] Fin de l'immersion [DATE]…" at bounding box center [746, 238] width 826 height 70
click at [705, 224] on p "[DATE]" at bounding box center [645, 232] width 181 height 18
click at [711, 243] on div "Début de l'immersion [DATE]" at bounding box center [645, 228] width 181 height 50
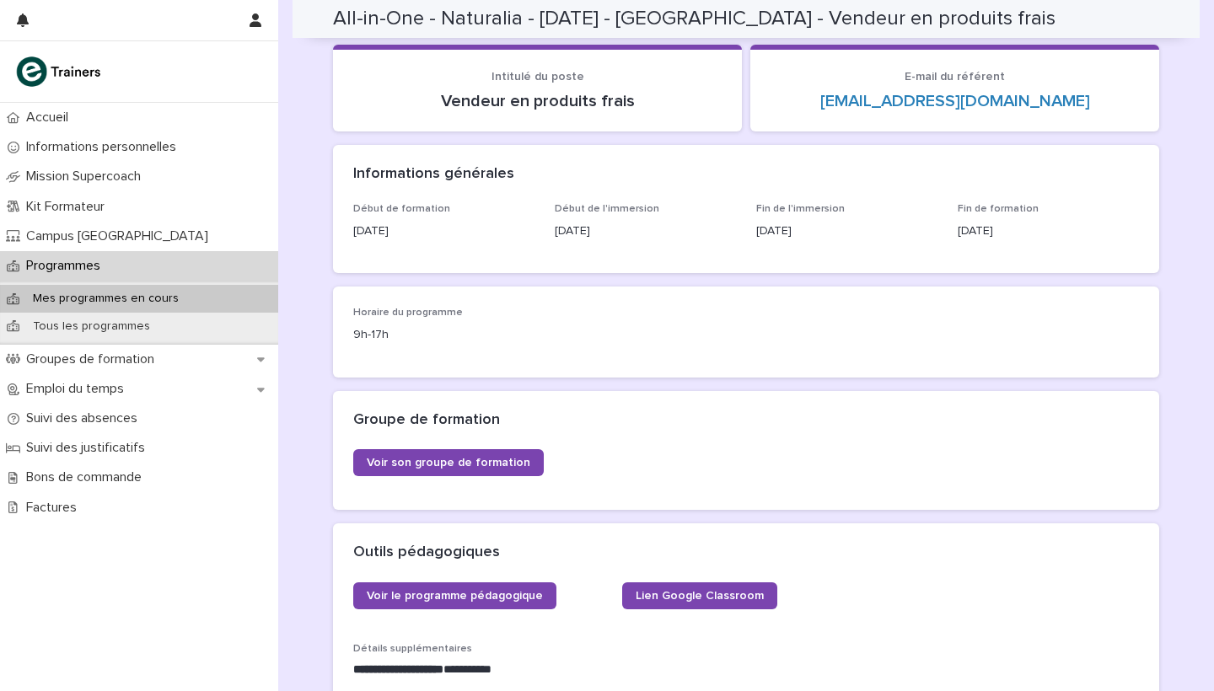
click at [706, 230] on p "[DATE]" at bounding box center [645, 232] width 181 height 18
click at [716, 255] on div "Début de formation [DATE] Début de l'immersion [DATE] Fin de l'immersion [DATE]…" at bounding box center [746, 238] width 826 height 70
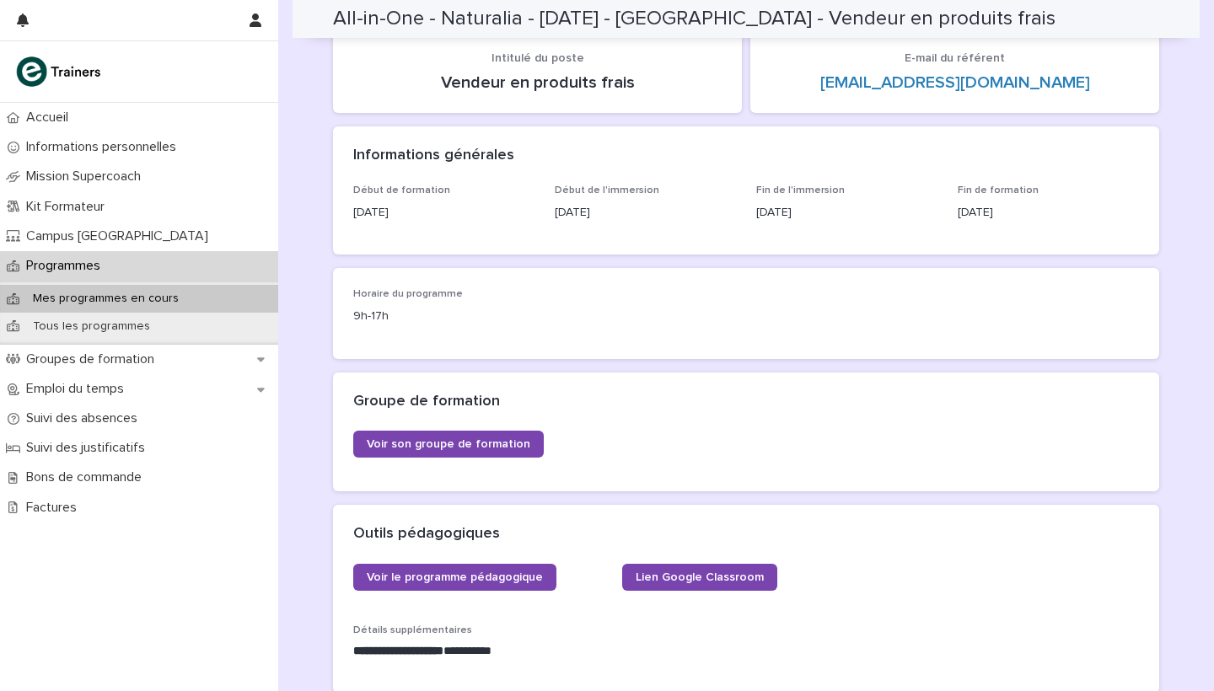
scroll to position [127, 0]
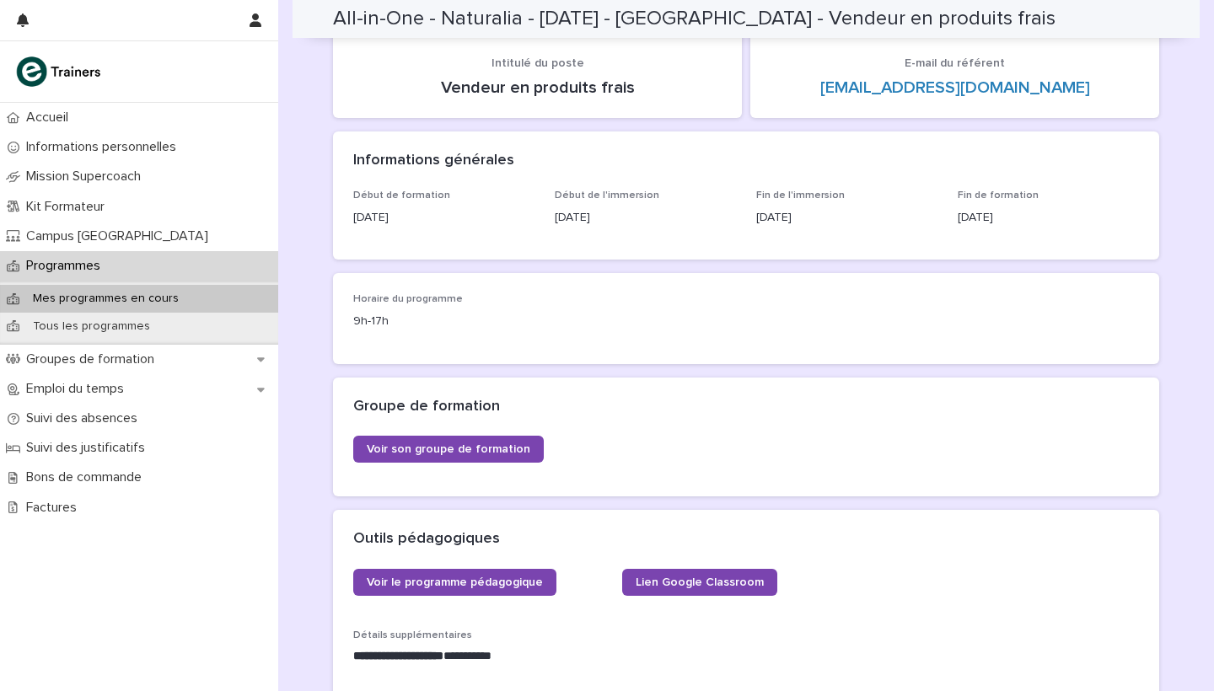
click at [709, 236] on div "Début de l'immersion [DATE]" at bounding box center [645, 215] width 181 height 50
click at [705, 222] on p "[DATE]" at bounding box center [645, 218] width 181 height 18
click at [702, 178] on div "Informations générales" at bounding box center [746, 160] width 826 height 59
click at [711, 209] on p "[DATE]" at bounding box center [645, 218] width 181 height 18
click at [708, 182] on div "Informations générales" at bounding box center [746, 160] width 826 height 59
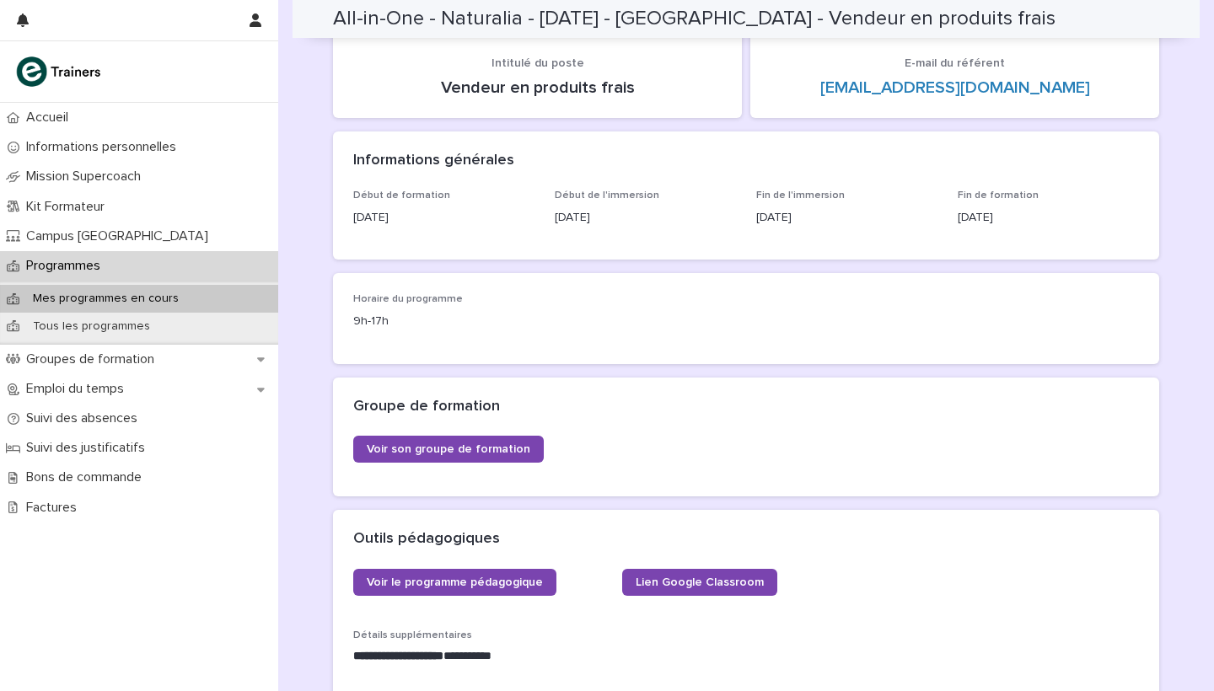
click at [716, 223] on div "Début de l'immersion [DATE]" at bounding box center [645, 215] width 181 height 50
click at [702, 174] on div "Informations générales" at bounding box center [746, 160] width 826 height 59
click at [714, 206] on div "[DATE]" at bounding box center [645, 216] width 181 height 21
click at [711, 195] on p "Début de l'immersion" at bounding box center [645, 196] width 181 height 12
click at [718, 220] on p "[DATE]" at bounding box center [645, 218] width 181 height 18
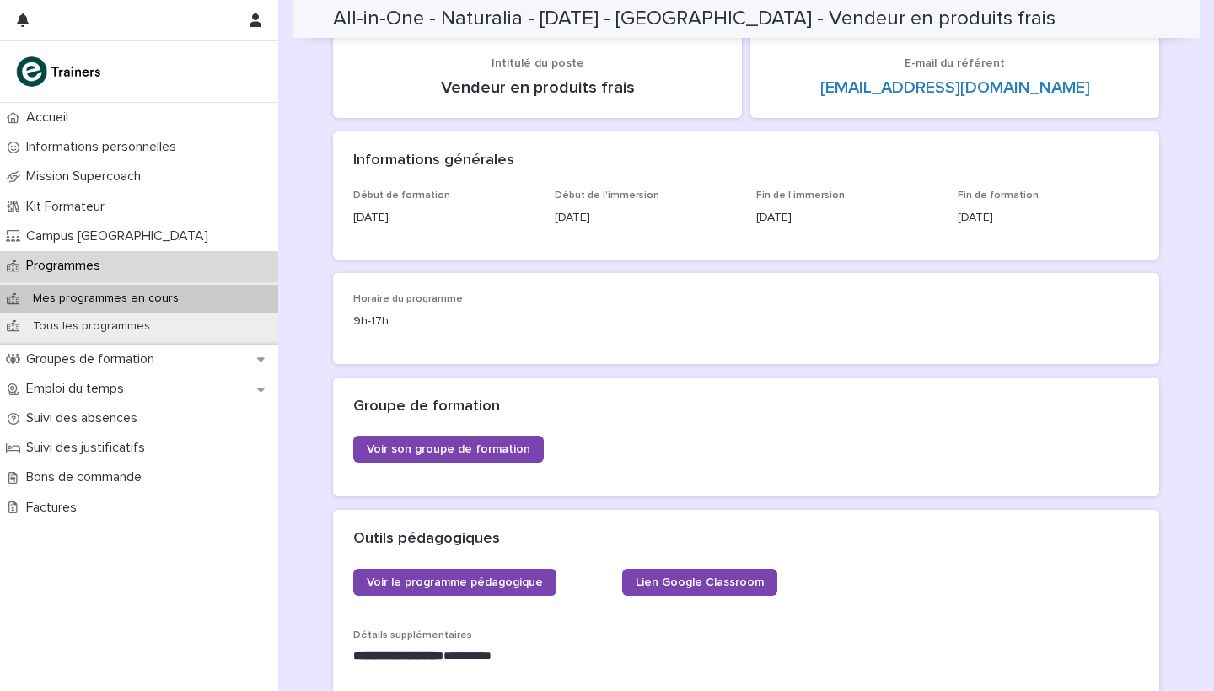
click at [717, 197] on p "Début de l'immersion" at bounding box center [645, 196] width 181 height 12
click at [722, 215] on p "[DATE]" at bounding box center [645, 218] width 181 height 18
click at [707, 187] on div "Informations générales" at bounding box center [746, 160] width 826 height 59
click at [716, 212] on p "[DATE]" at bounding box center [645, 218] width 181 height 18
click at [702, 169] on div "Informations générales" at bounding box center [746, 160] width 826 height 59
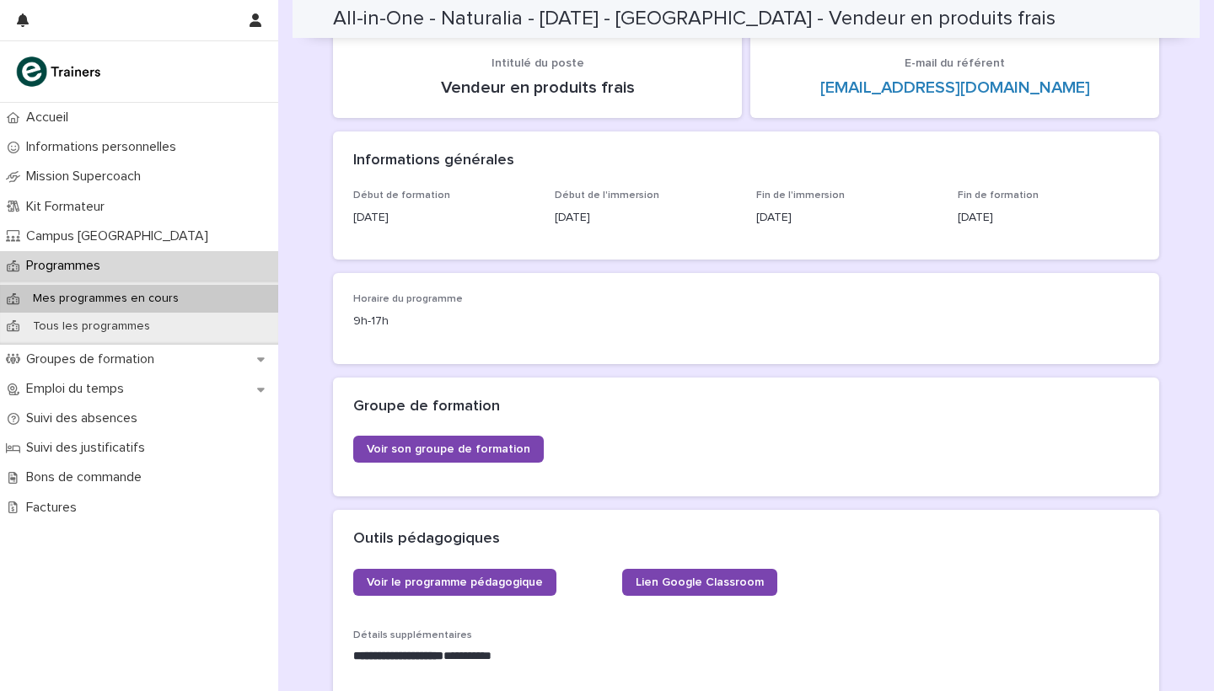
click at [707, 186] on div "Informations générales" at bounding box center [746, 160] width 826 height 59
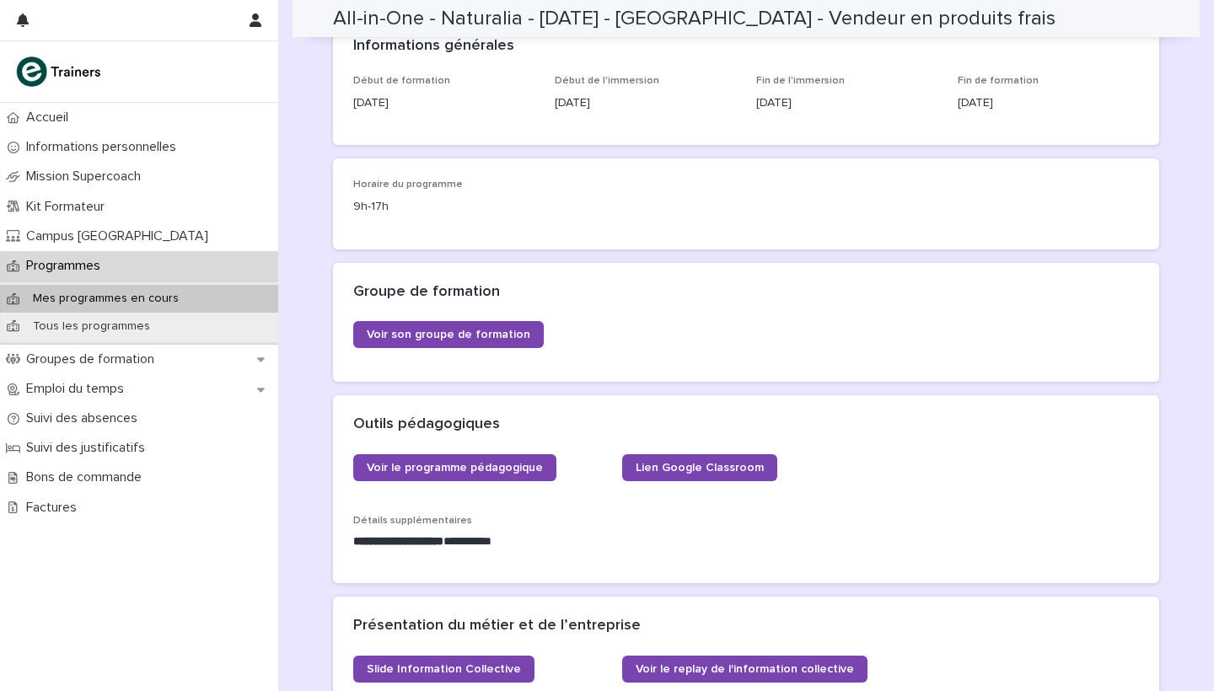
scroll to position [0, 0]
